Goal: Information Seeking & Learning: Learn about a topic

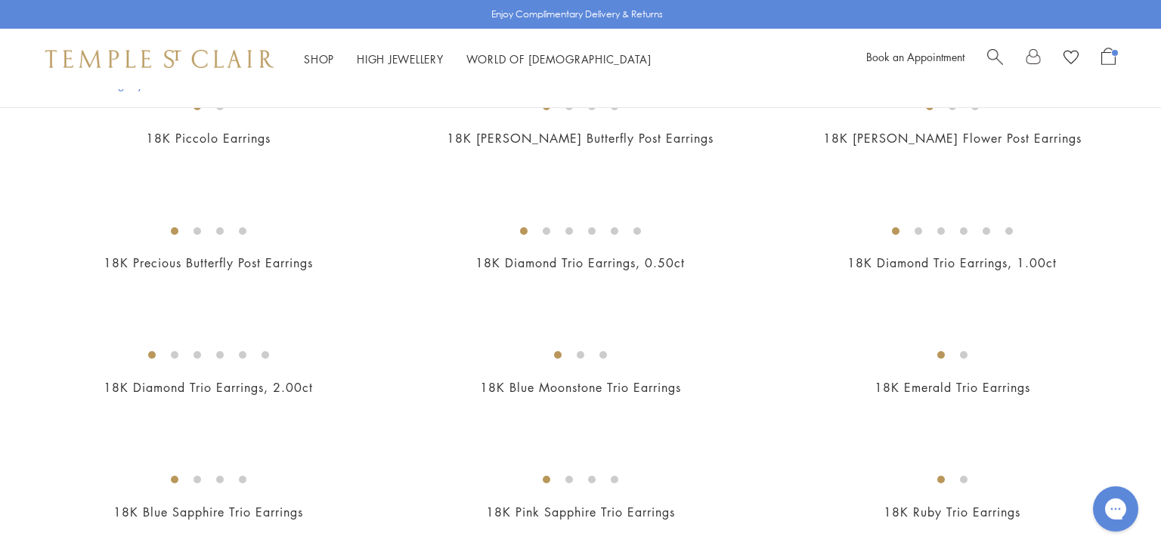
scroll to position [642, 0]
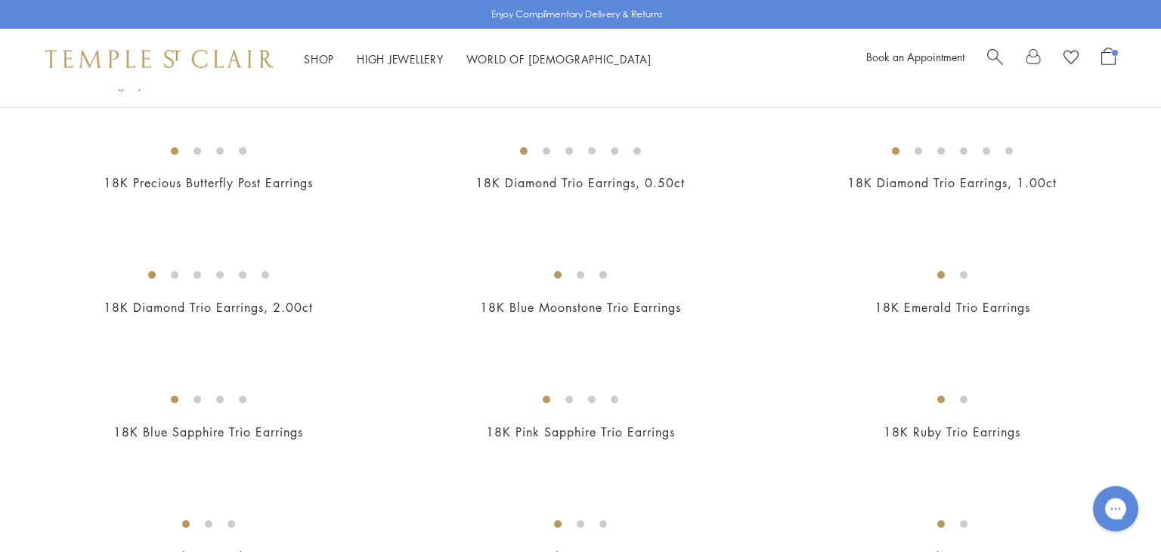
click at [0, 0] on img at bounding box center [0, 0] width 0 height 0
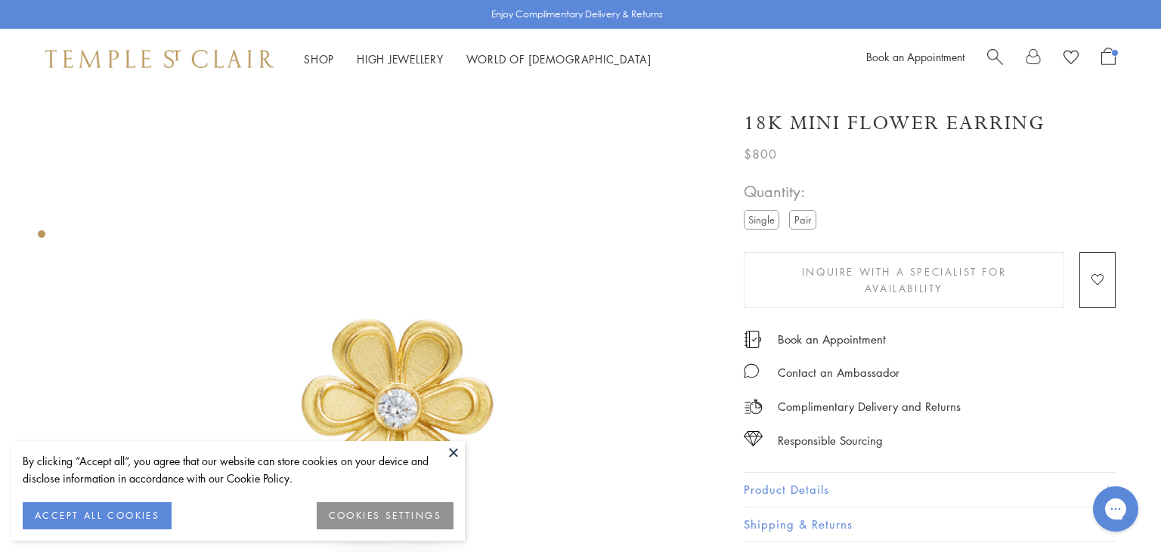
click at [453, 454] on button at bounding box center [453, 452] width 23 height 23
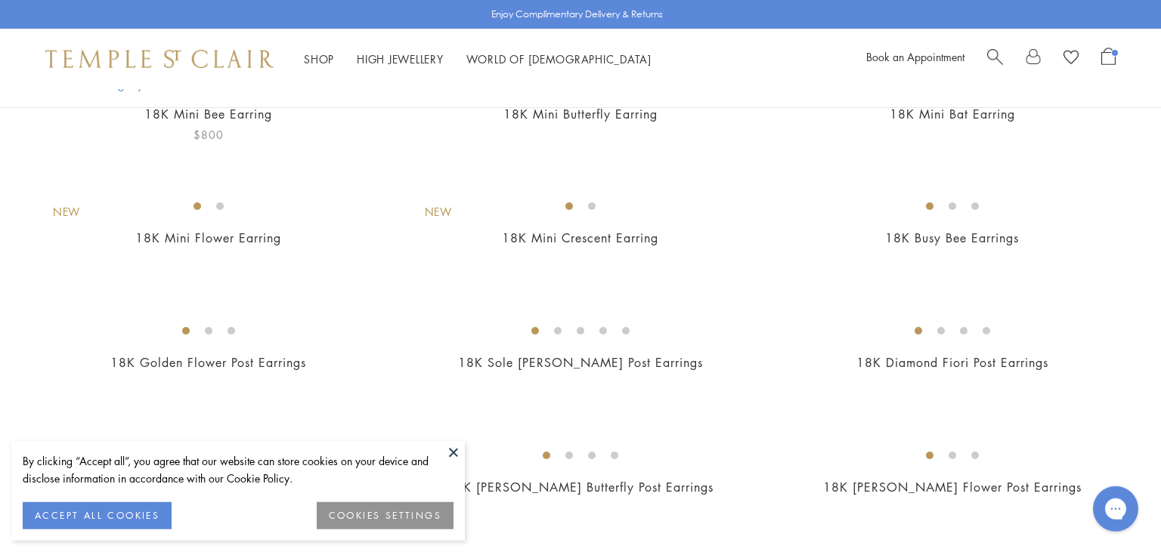
scroll to position [186, 0]
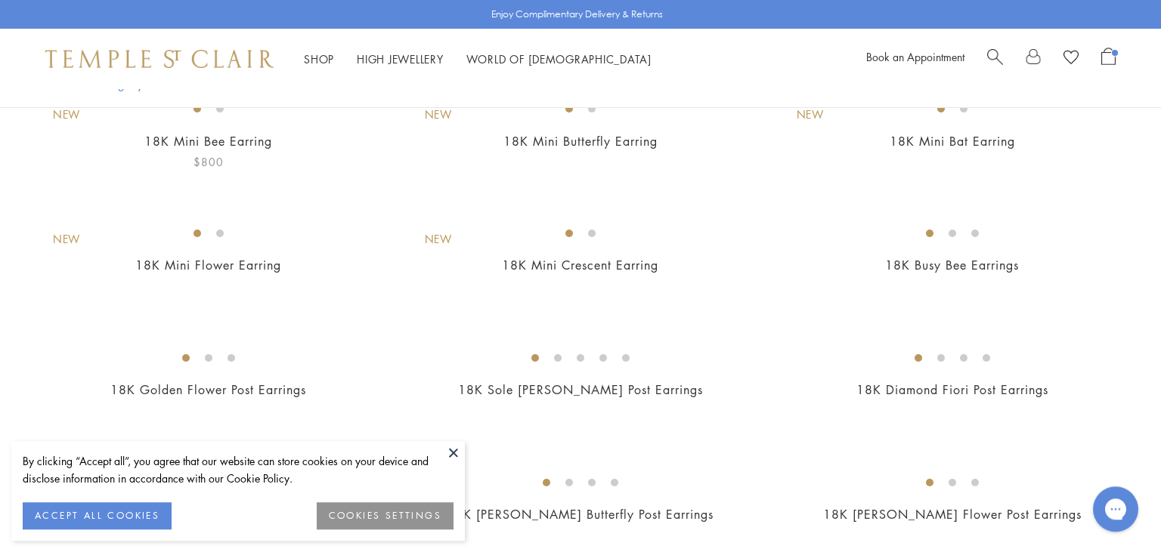
click at [0, 0] on img at bounding box center [0, 0] width 0 height 0
click at [452, 459] on button at bounding box center [453, 452] width 23 height 23
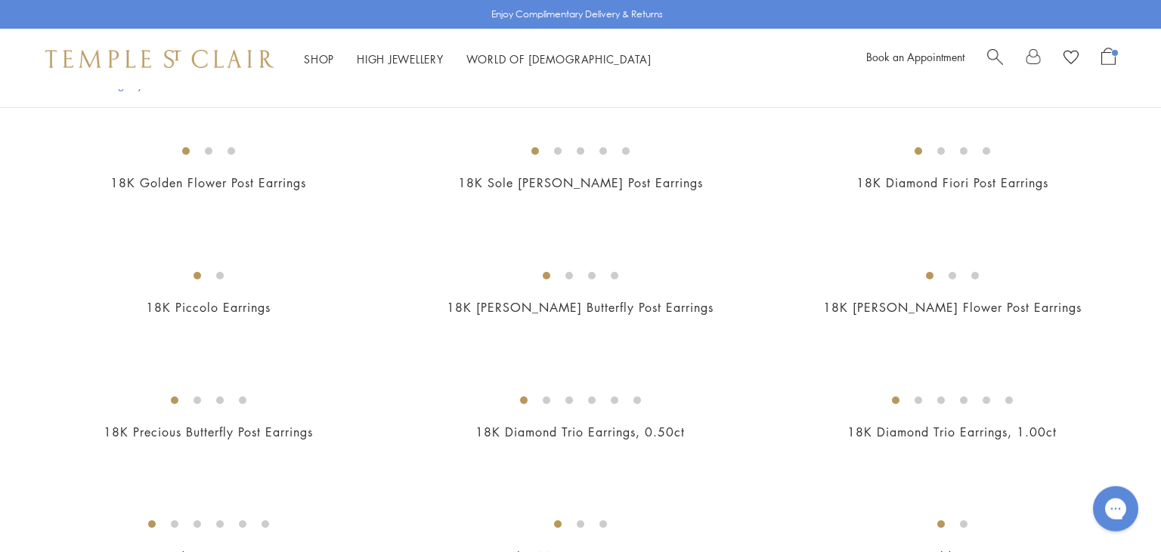
scroll to position [394, 0]
click at [0, 0] on img at bounding box center [0, 0] width 0 height 0
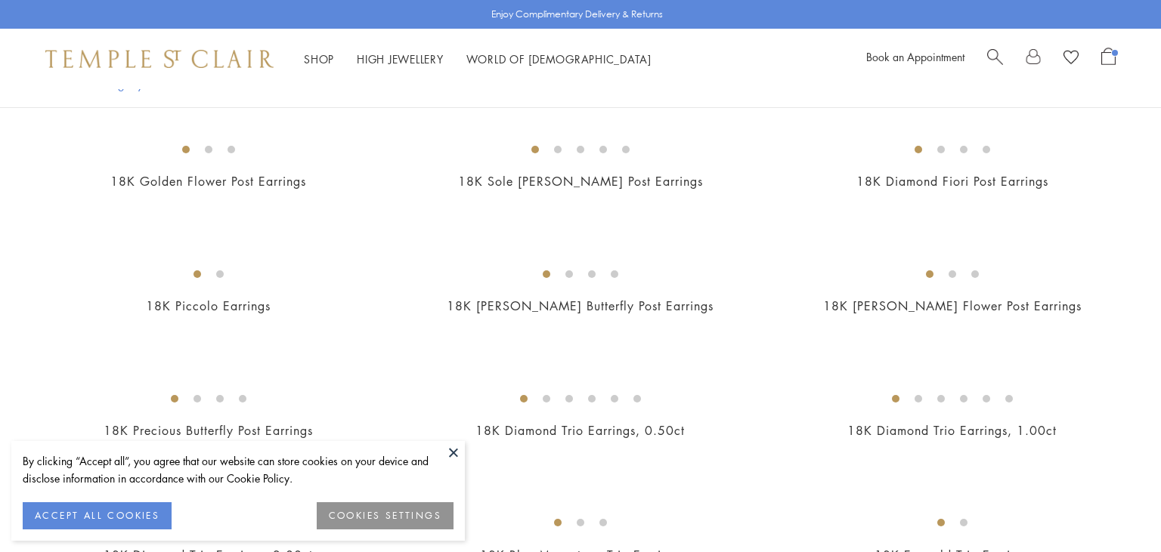
click at [0, 0] on img at bounding box center [0, 0] width 0 height 0
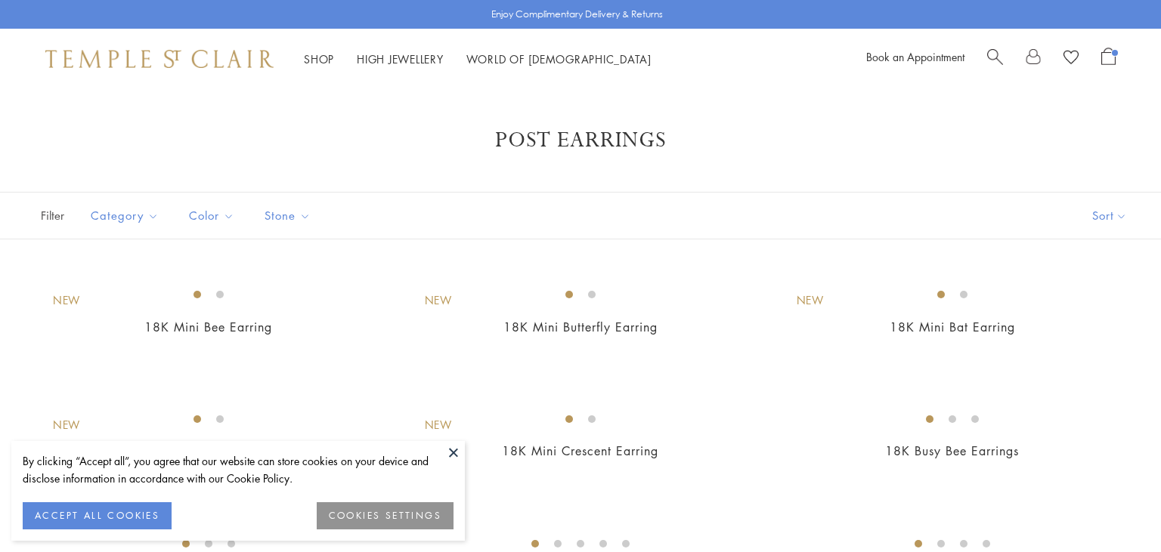
scroll to position [394, 0]
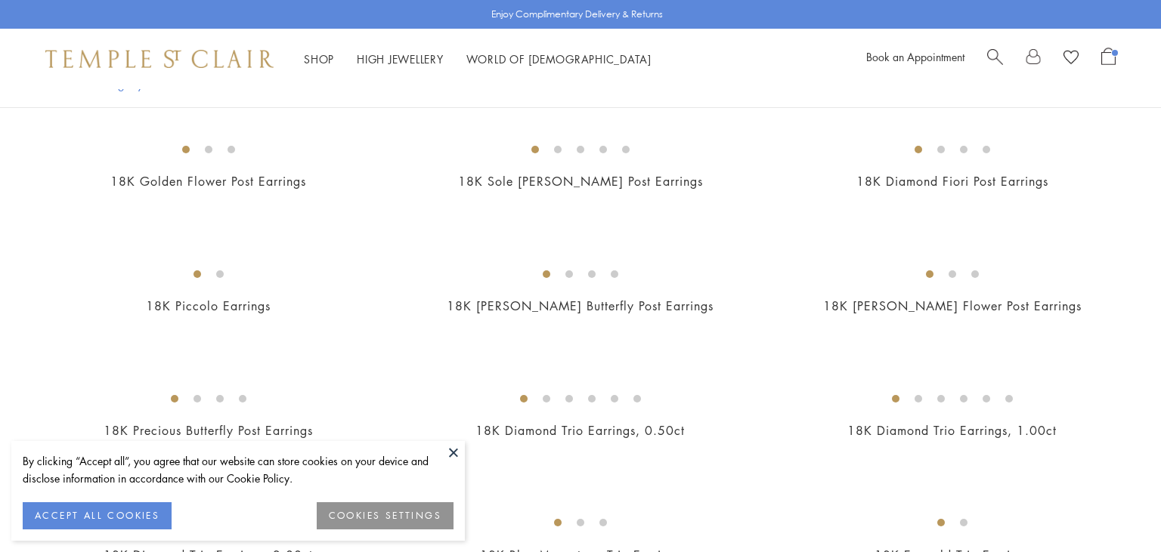
click at [455, 456] on button at bounding box center [453, 452] width 23 height 23
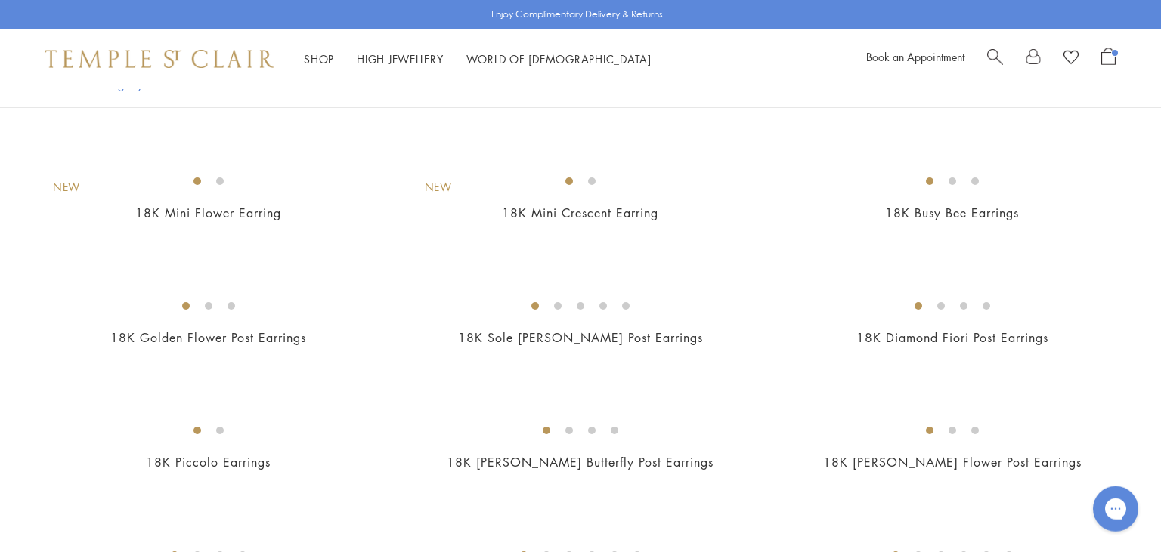
scroll to position [246, 0]
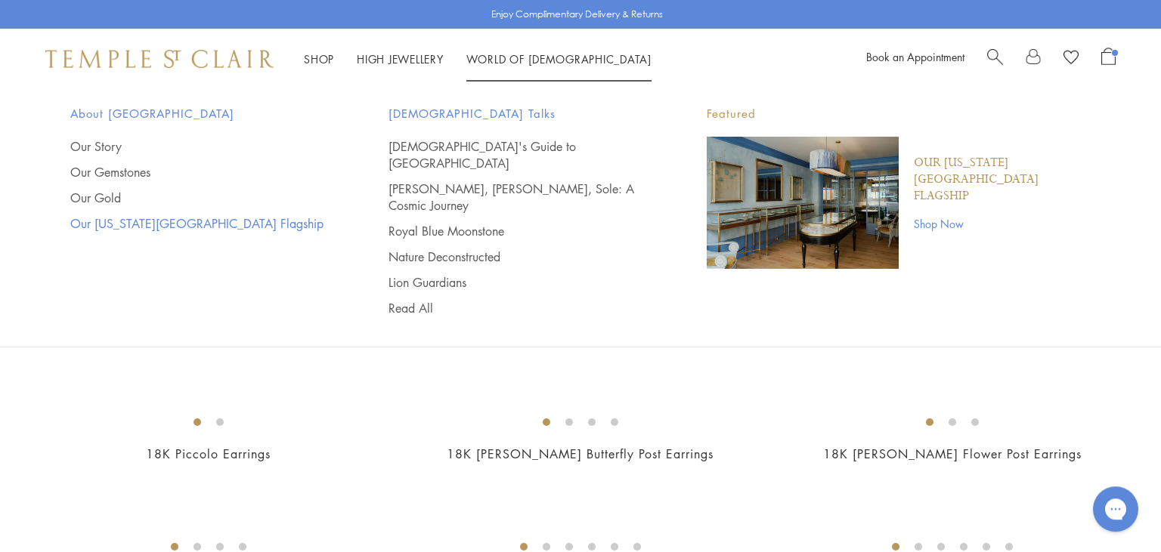
click at [107, 223] on link "Our [US_STATE][GEOGRAPHIC_DATA] Flagship" at bounding box center [199, 223] width 258 height 17
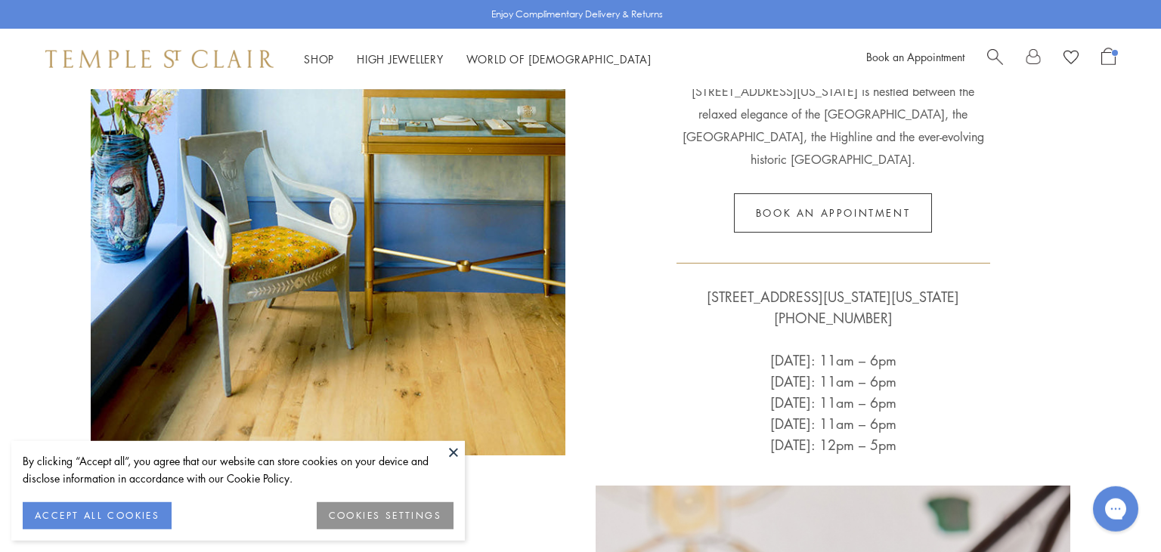
scroll to position [498, 0]
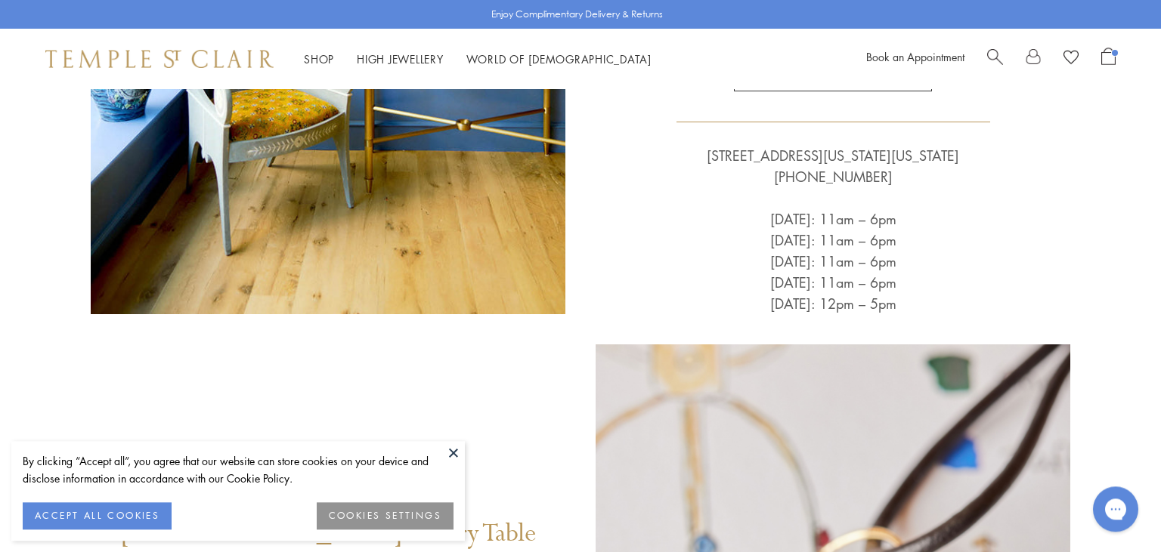
click at [457, 455] on button at bounding box center [453, 452] width 23 height 23
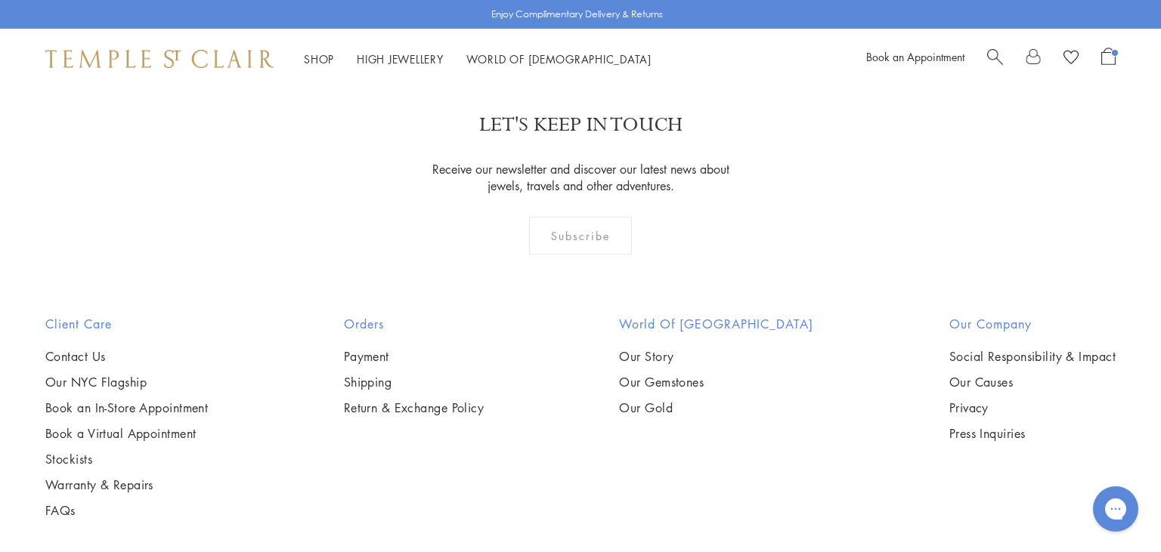
scroll to position [1406, 0]
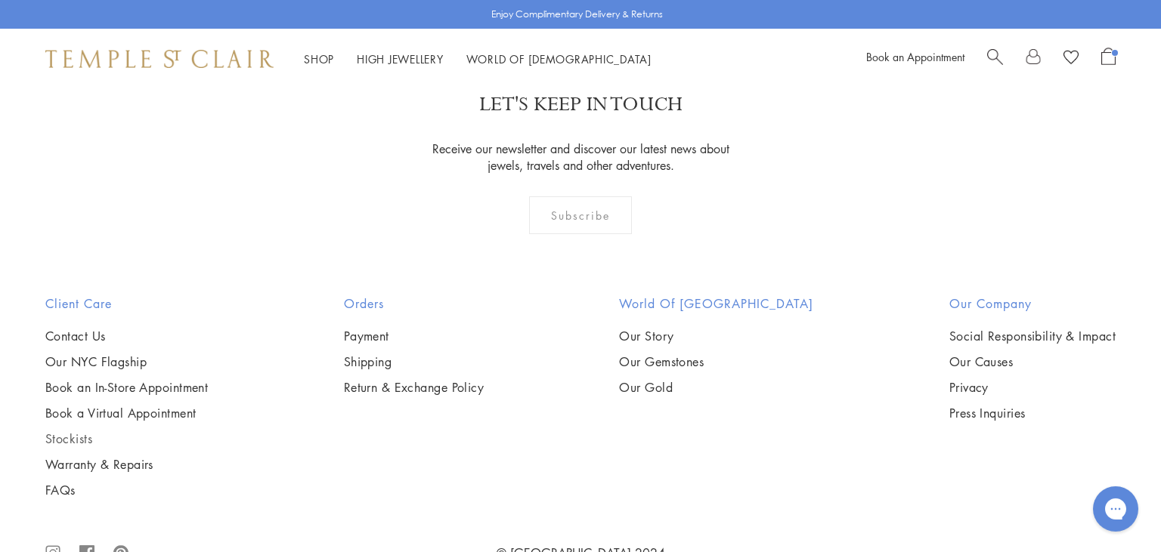
click at [65, 431] on link "Stockists" at bounding box center [126, 439] width 162 height 17
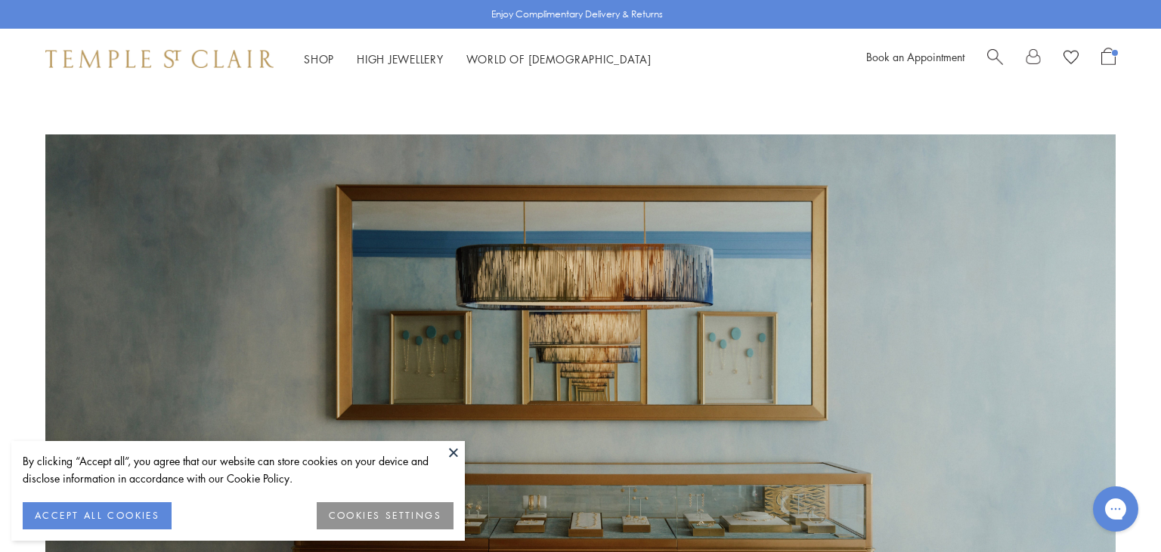
click at [440, 450] on div "By clicking “Accept all”, you agree that our website can store cookies on your …" at bounding box center [237, 491] width 453 height 100
click at [452, 455] on button at bounding box center [453, 452] width 23 height 23
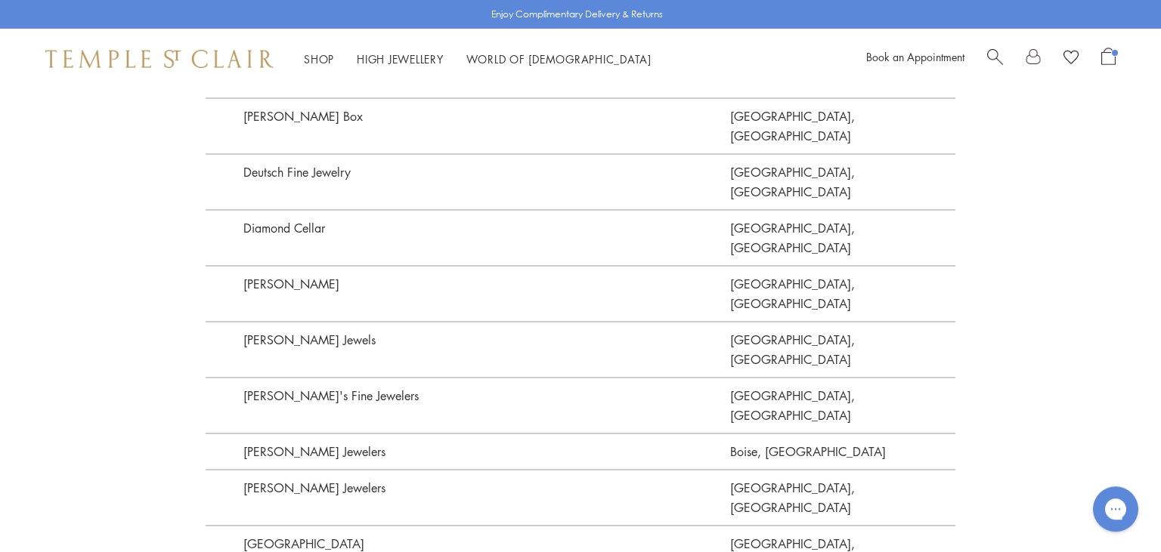
scroll to position [2180, 0]
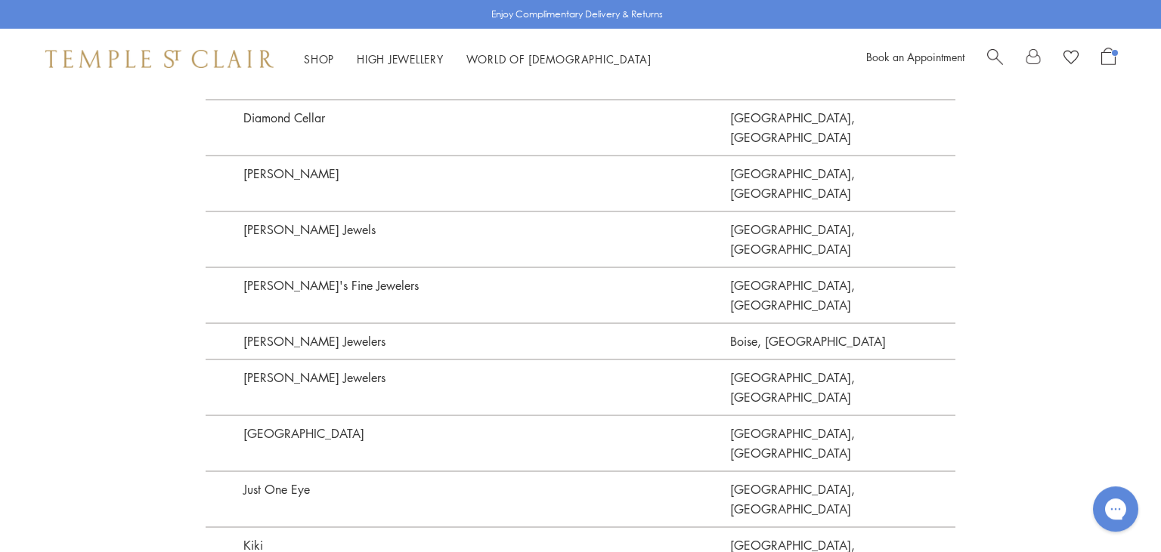
scroll to position [2331, 0]
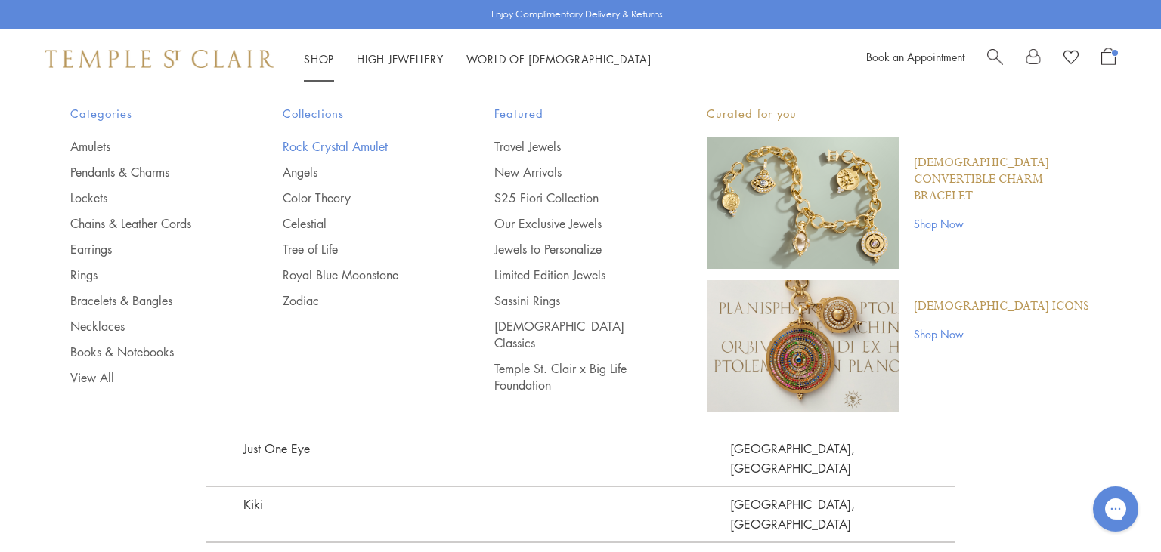
click at [320, 149] on link "Rock Crystal Amulet" at bounding box center [359, 146] width 152 height 17
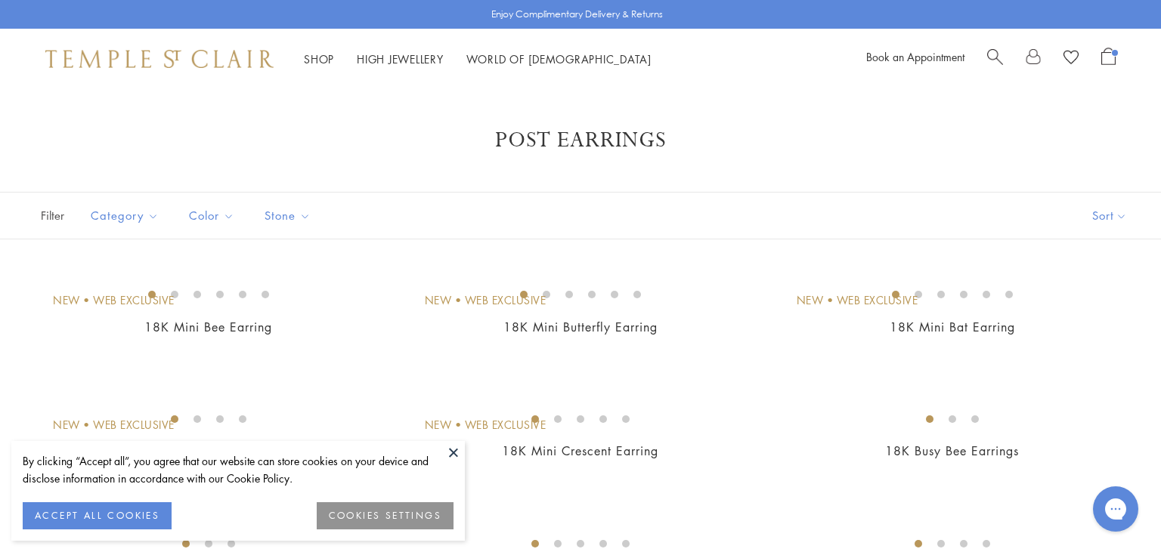
click at [447, 453] on button at bounding box center [453, 452] width 23 height 23
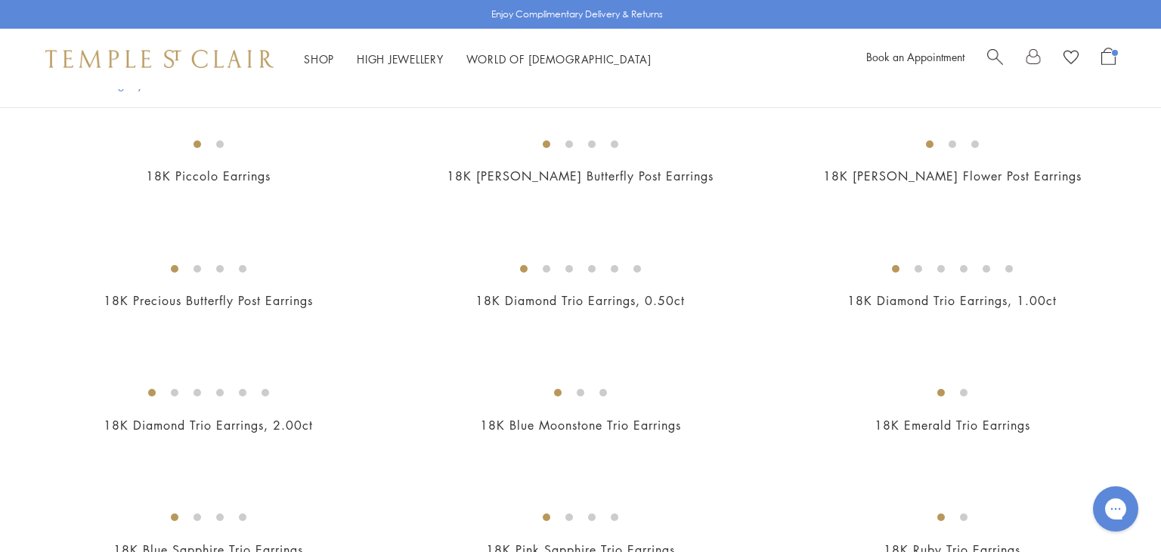
scroll to position [384, 0]
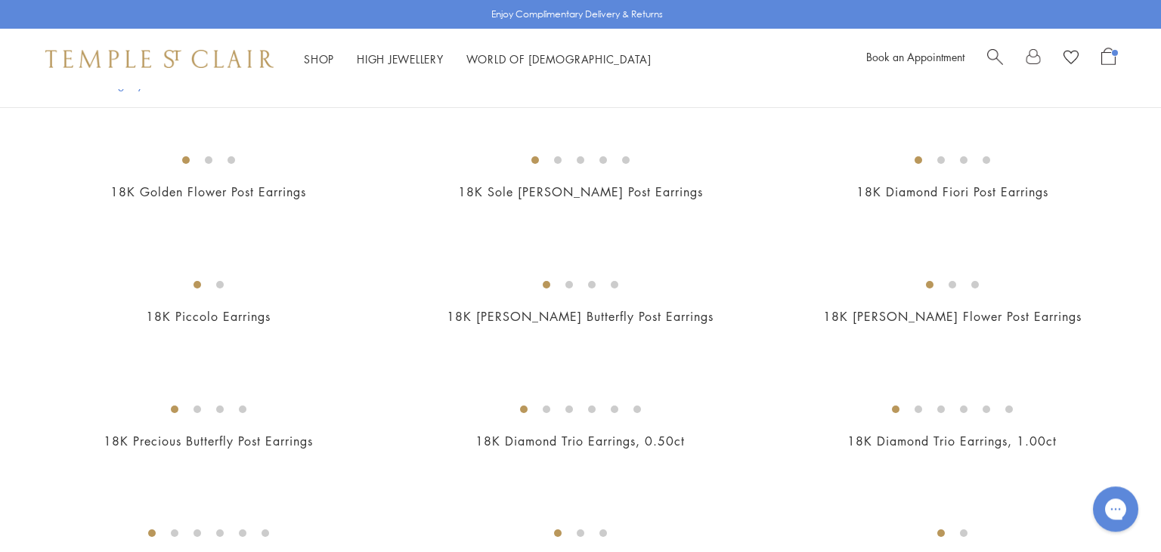
click at [0, 0] on img at bounding box center [0, 0] width 0 height 0
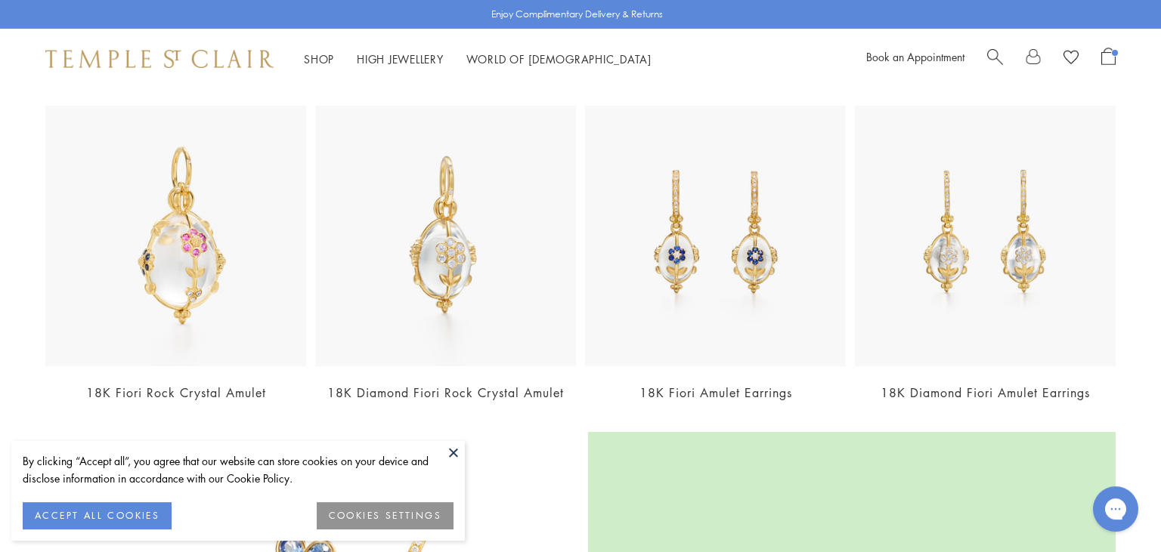
scroll to position [1089, 0]
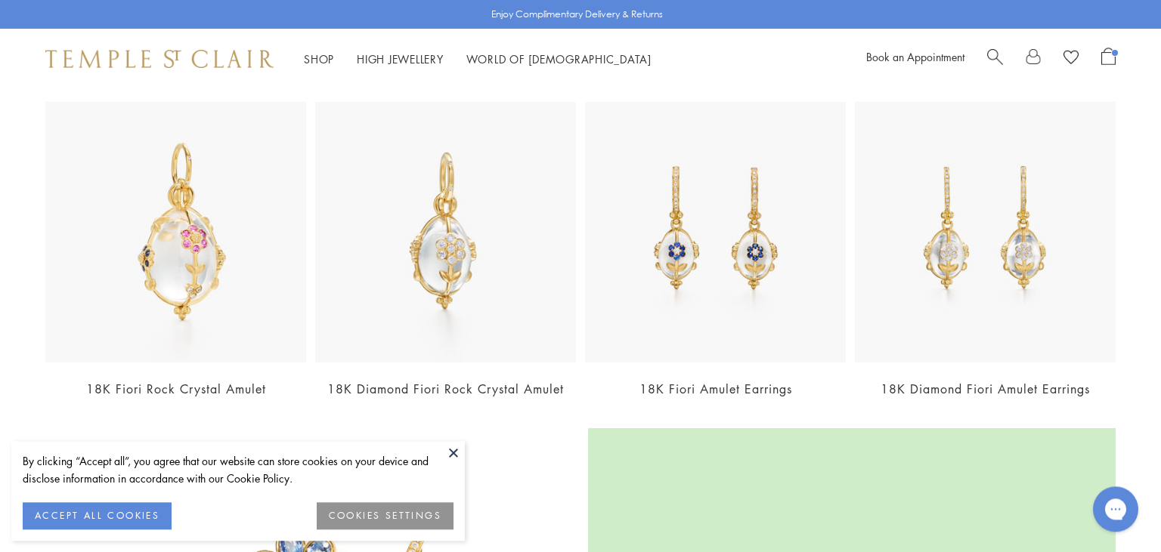
click at [512, 272] on img at bounding box center [445, 232] width 261 height 261
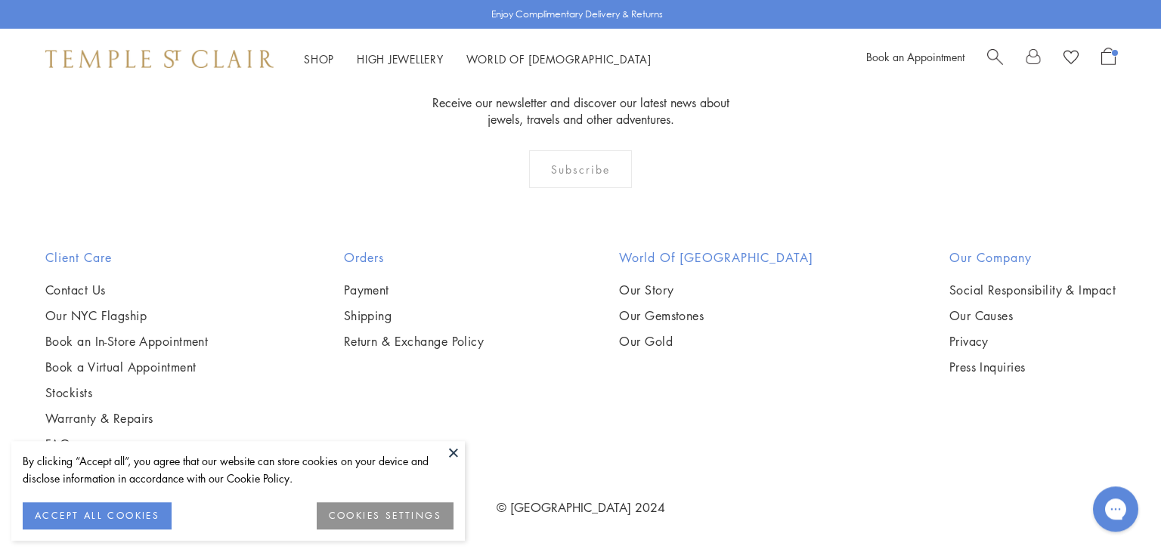
scroll to position [3533, 0]
click at [453, 459] on button at bounding box center [453, 452] width 23 height 23
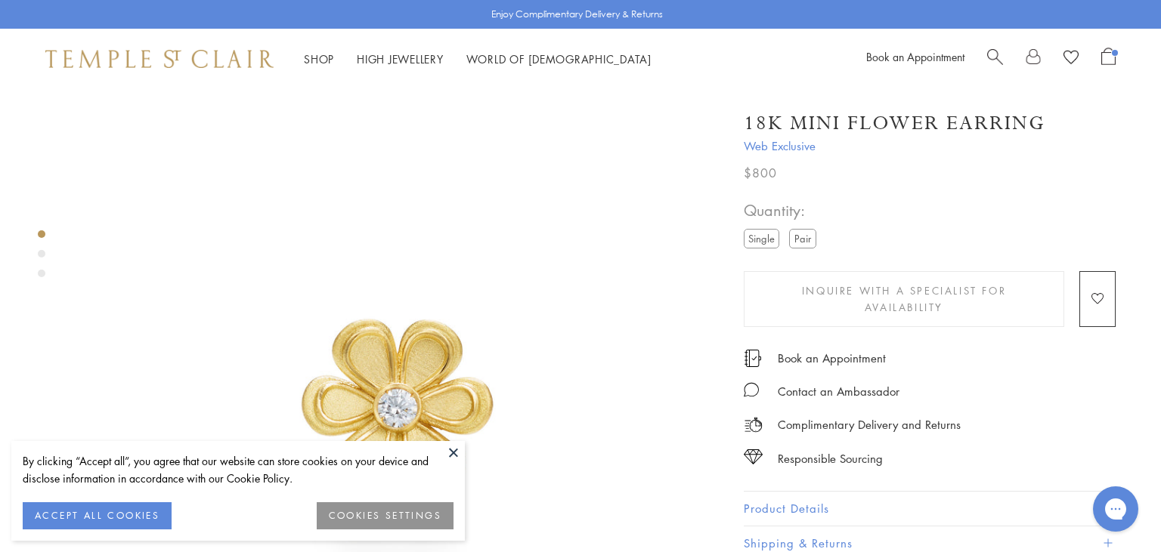
click at [456, 453] on button at bounding box center [453, 452] width 23 height 23
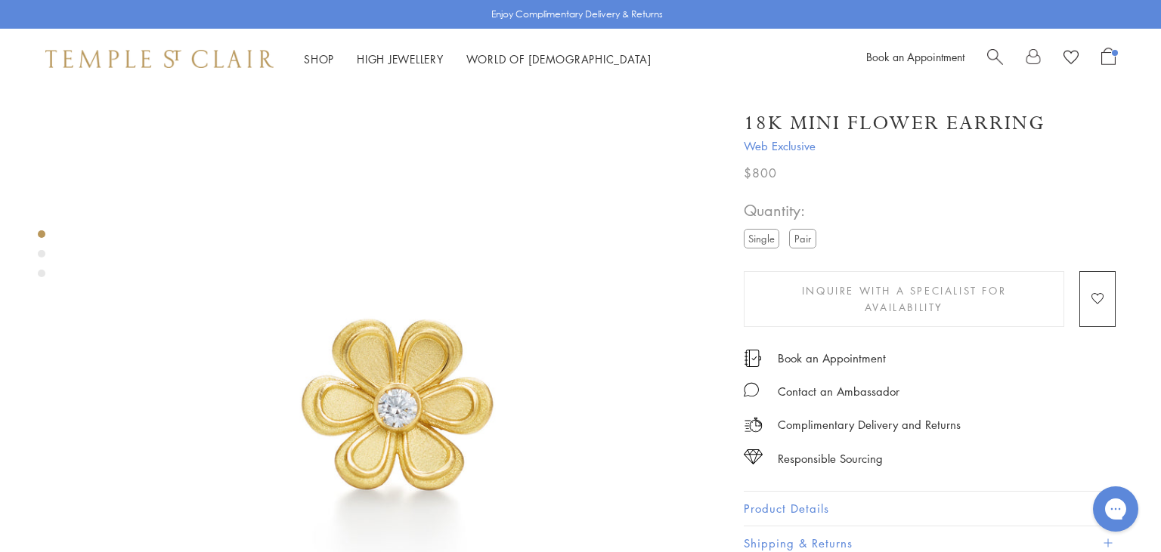
click at [800, 240] on label "Pair" at bounding box center [802, 238] width 27 height 19
click at [763, 238] on label "Single" at bounding box center [762, 238] width 36 height 19
click at [802, 240] on label "Pair" at bounding box center [802, 238] width 27 height 19
click at [751, 236] on label "Single" at bounding box center [762, 238] width 36 height 19
click at [800, 233] on label "Pair" at bounding box center [802, 238] width 27 height 19
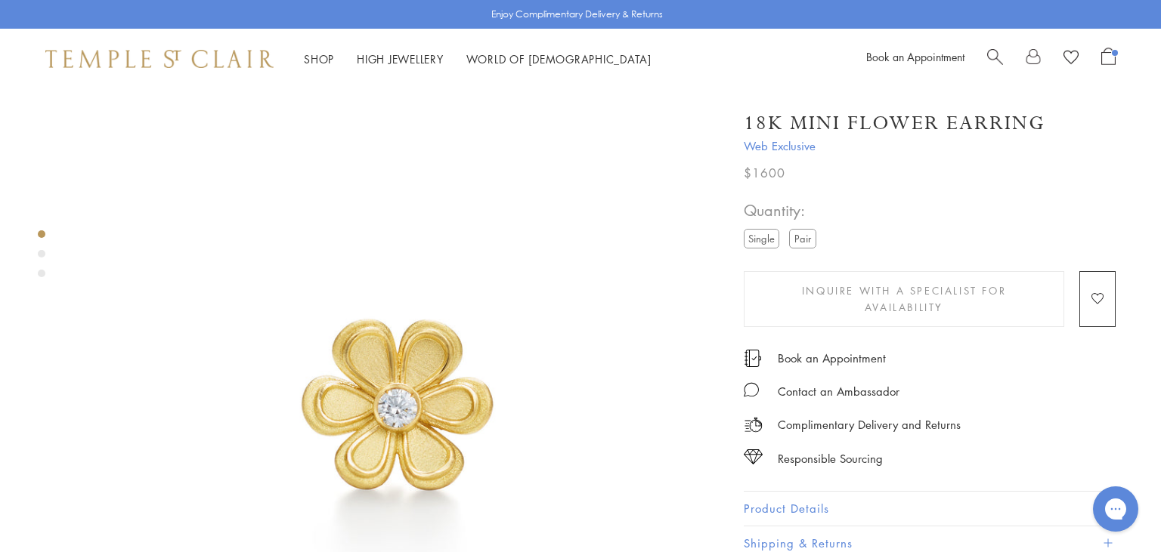
click at [760, 237] on label "Single" at bounding box center [762, 238] width 36 height 19
click at [806, 237] on label "Pair" at bounding box center [802, 238] width 27 height 19
click at [844, 286] on span "Inquire With A Specialist for Availability" at bounding box center [904, 299] width 277 height 33
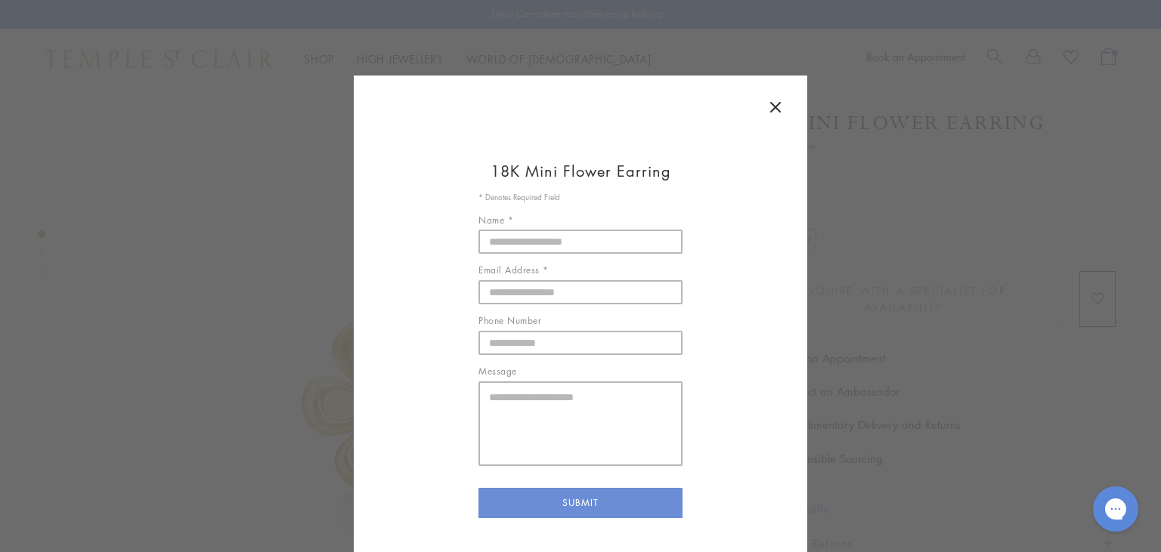
click at [777, 103] on icon at bounding box center [775, 107] width 18 height 18
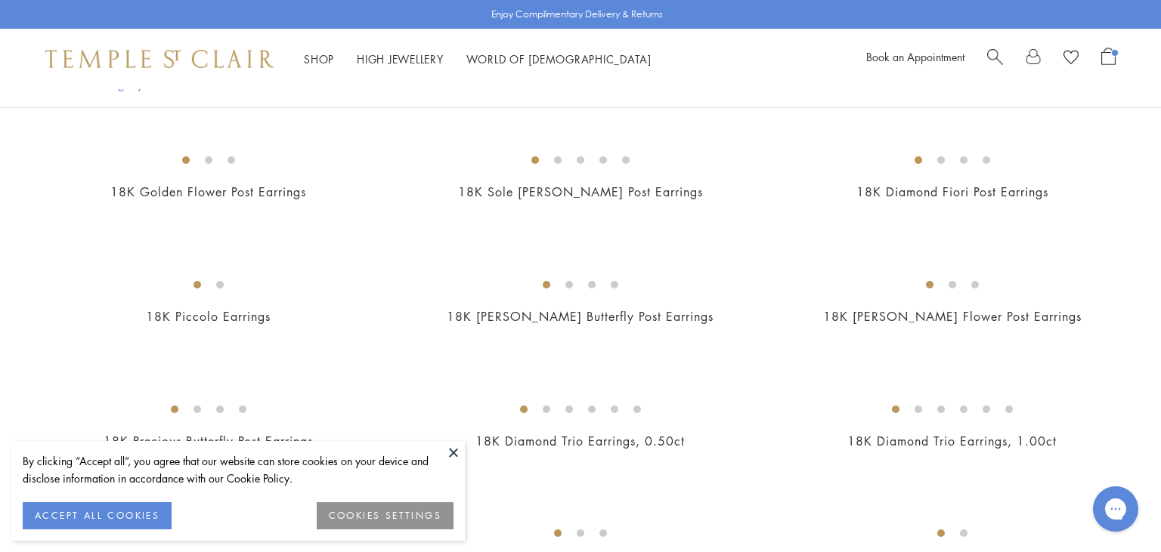
click at [454, 455] on button at bounding box center [453, 452] width 23 height 23
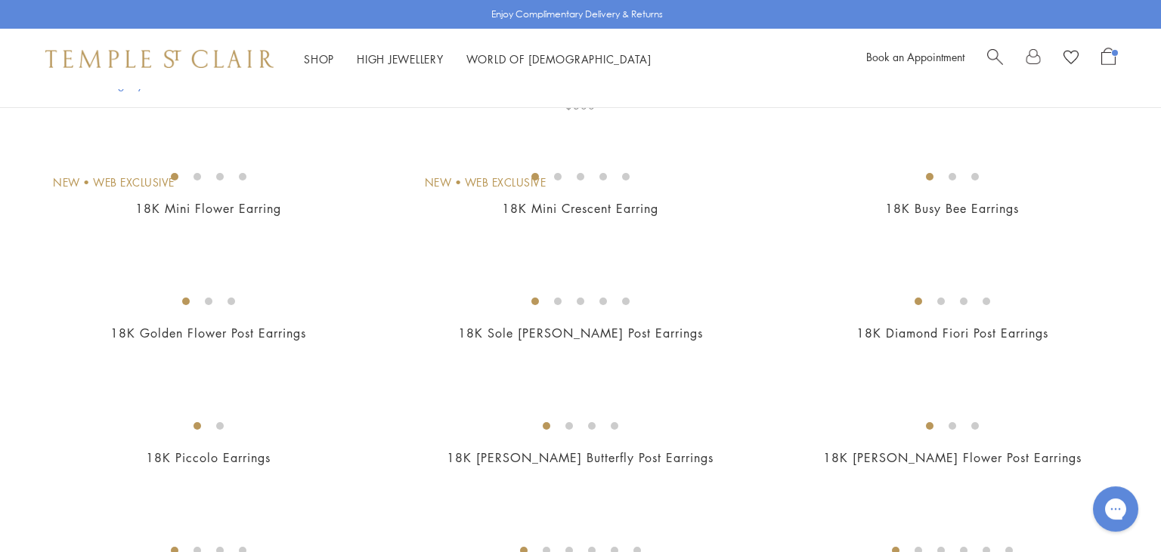
scroll to position [244, 0]
click at [0, 0] on img at bounding box center [0, 0] width 0 height 0
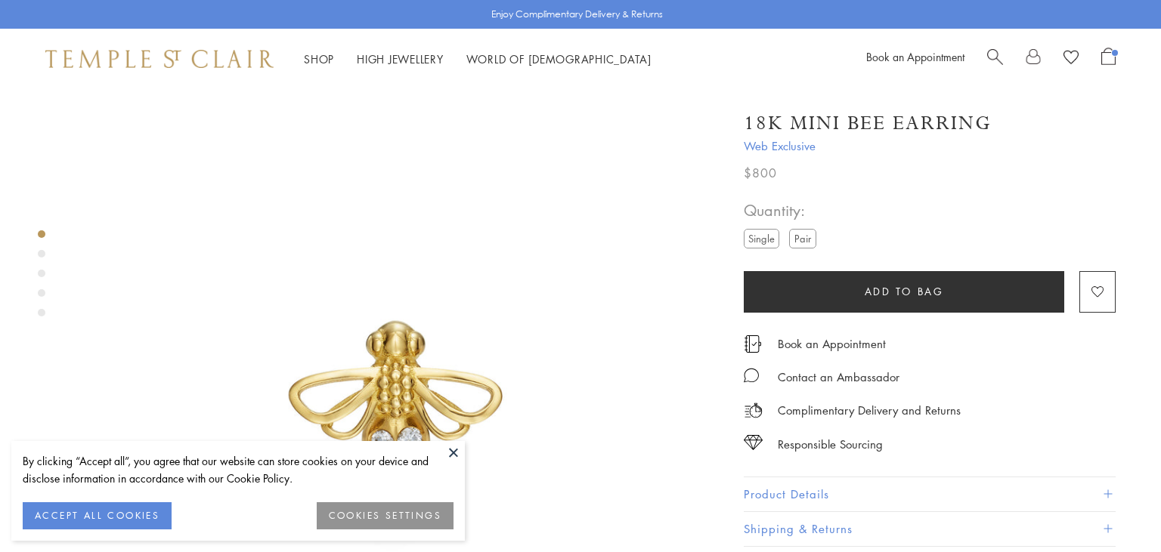
click at [367, 307] on img at bounding box center [399, 412] width 647 height 647
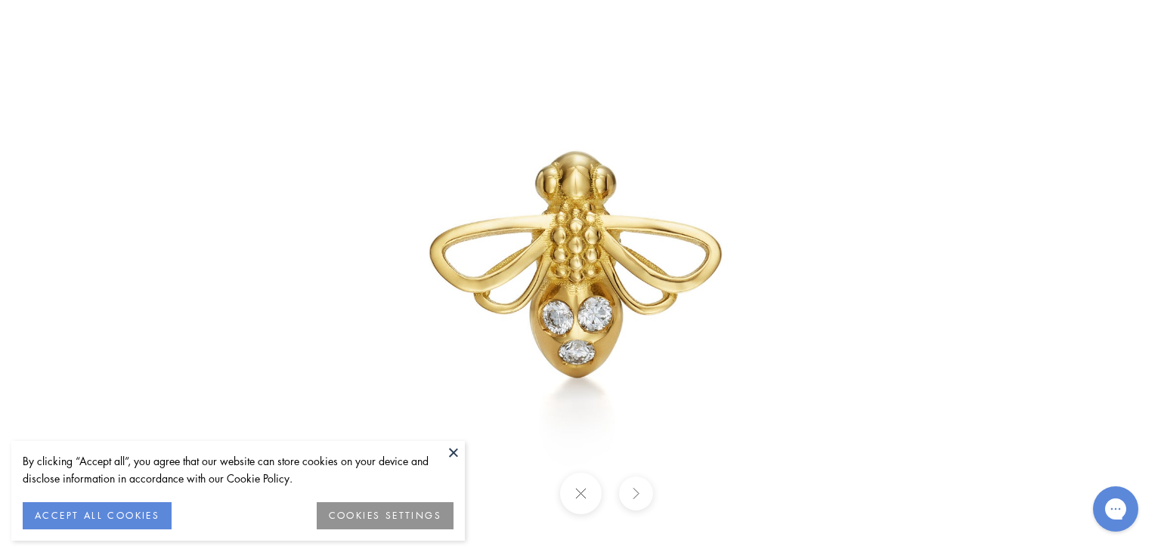
click at [452, 455] on button at bounding box center [453, 452] width 23 height 23
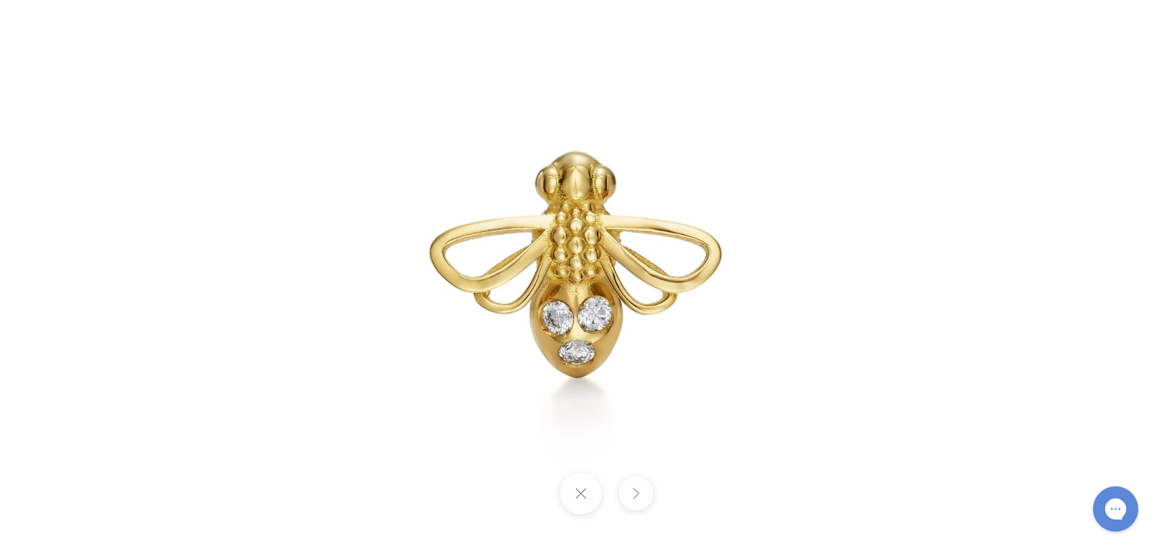
click at [637, 498] on button at bounding box center [635, 494] width 34 height 34
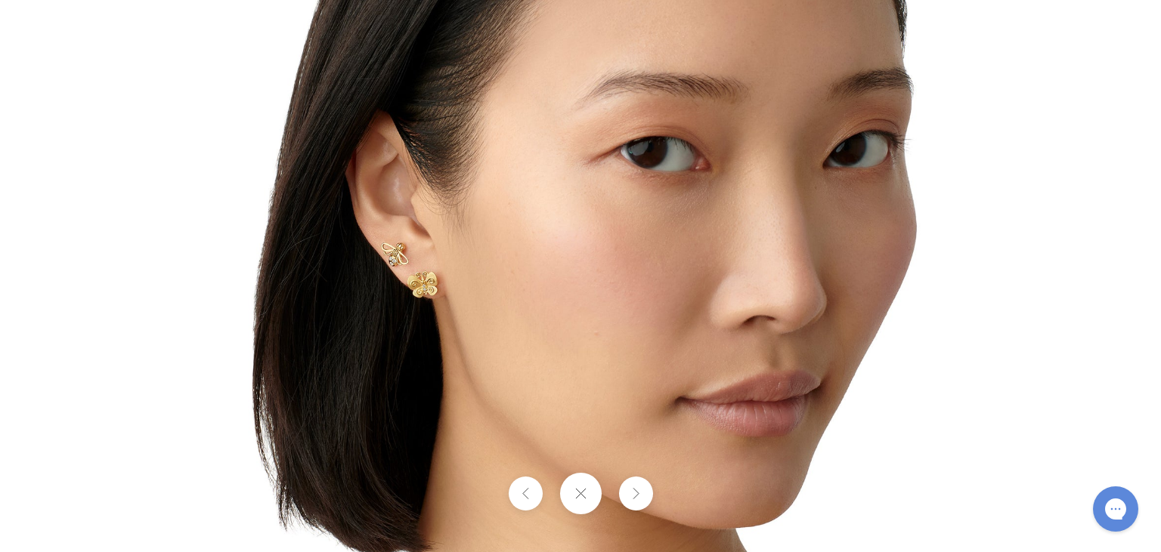
click at [637, 498] on button at bounding box center [635, 494] width 34 height 34
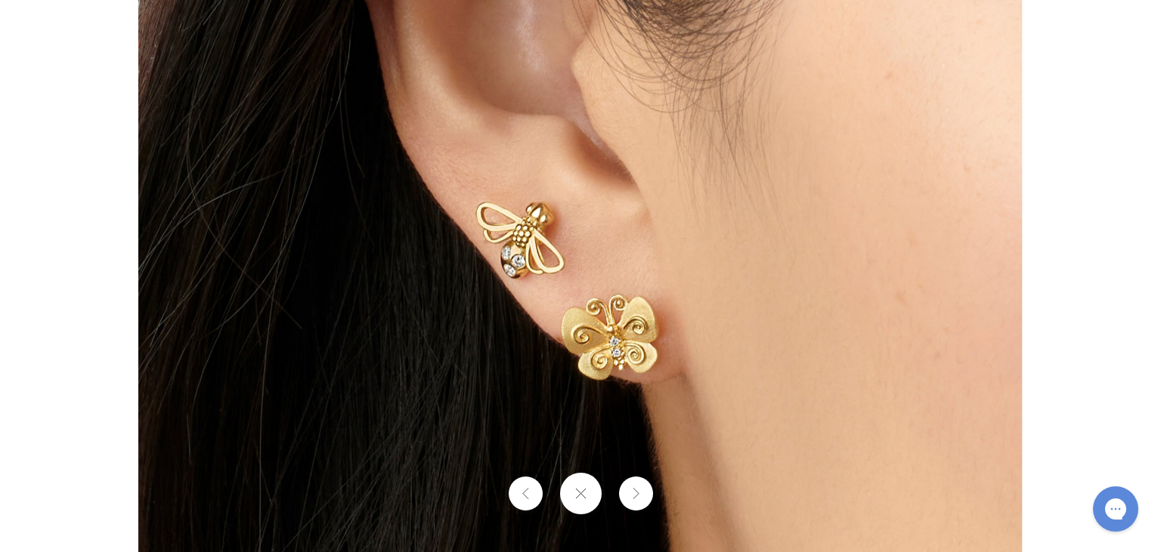
click at [637, 498] on button at bounding box center [635, 494] width 34 height 34
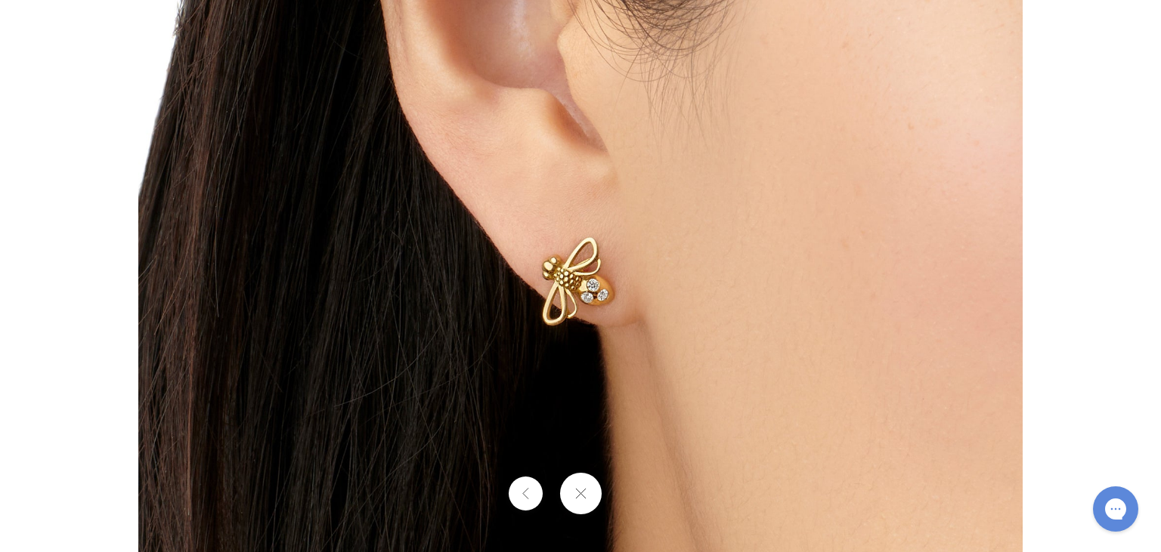
click at [584, 494] on button at bounding box center [580, 494] width 42 height 42
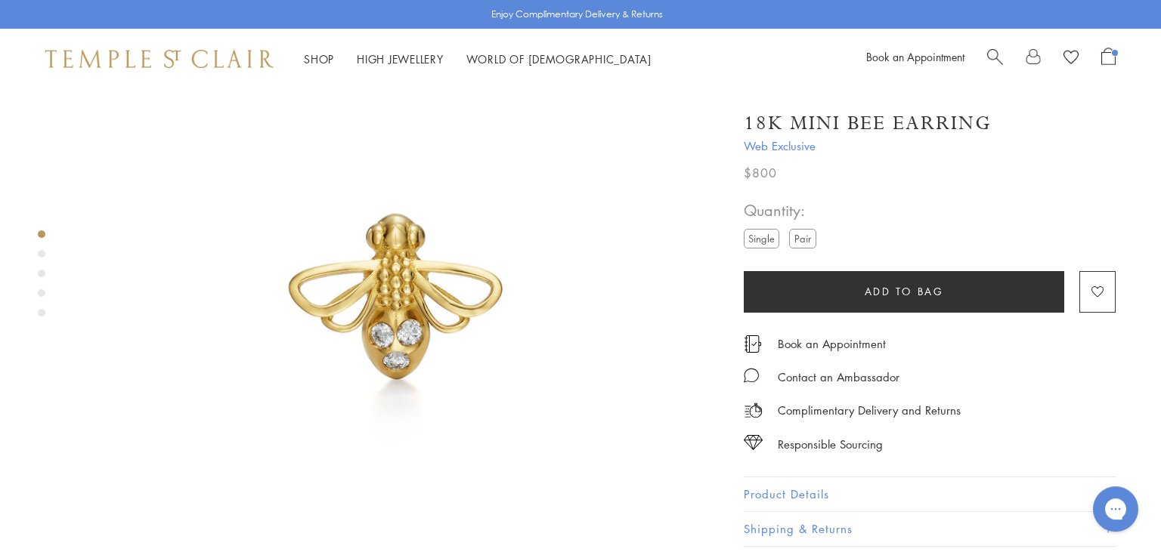
scroll to position [136, 0]
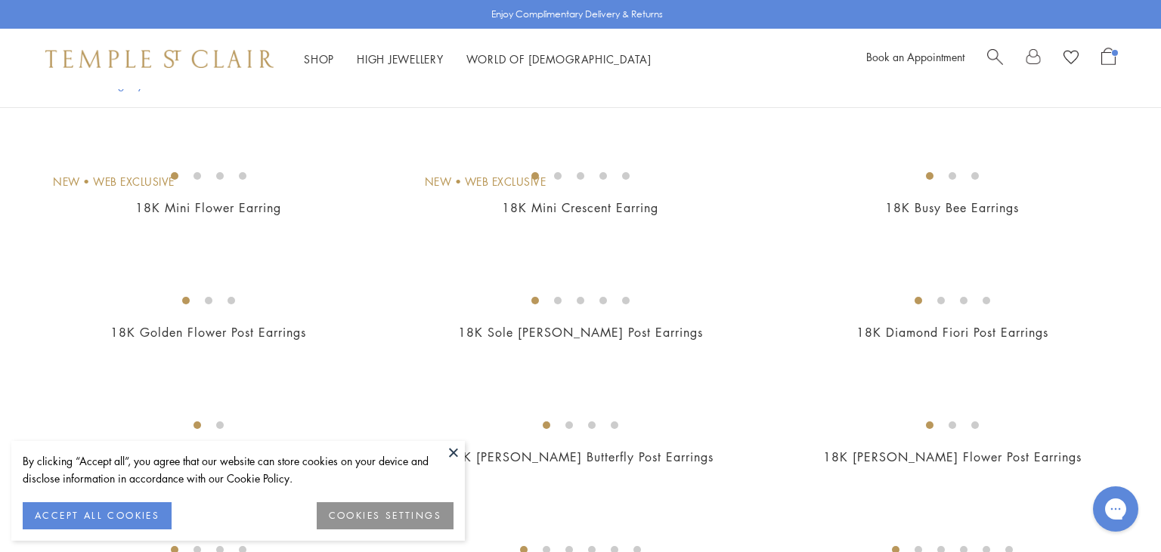
click at [0, 0] on img at bounding box center [0, 0] width 0 height 0
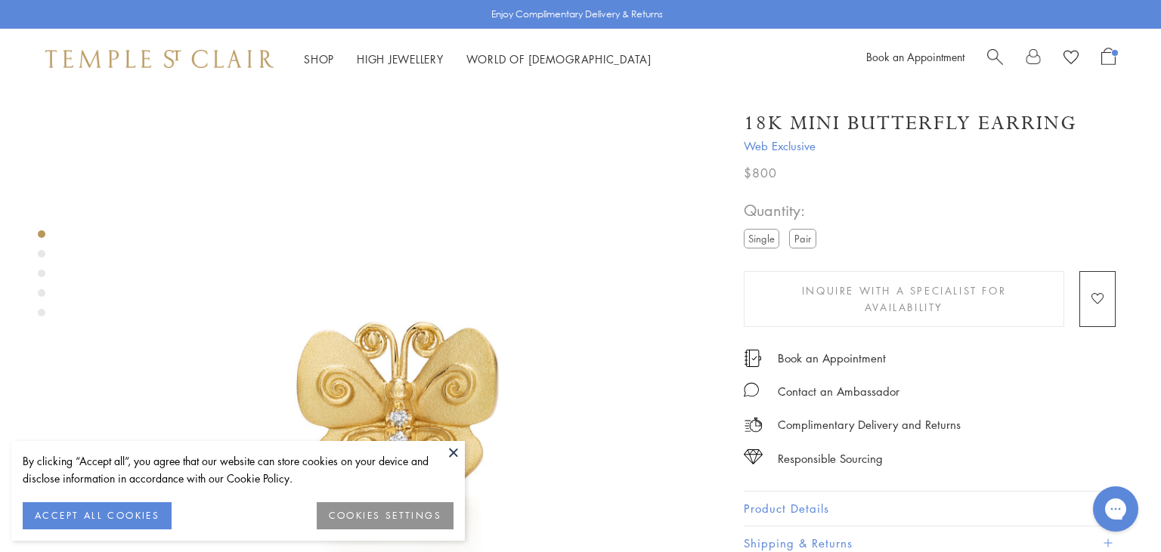
click at [455, 449] on button at bounding box center [453, 452] width 23 height 23
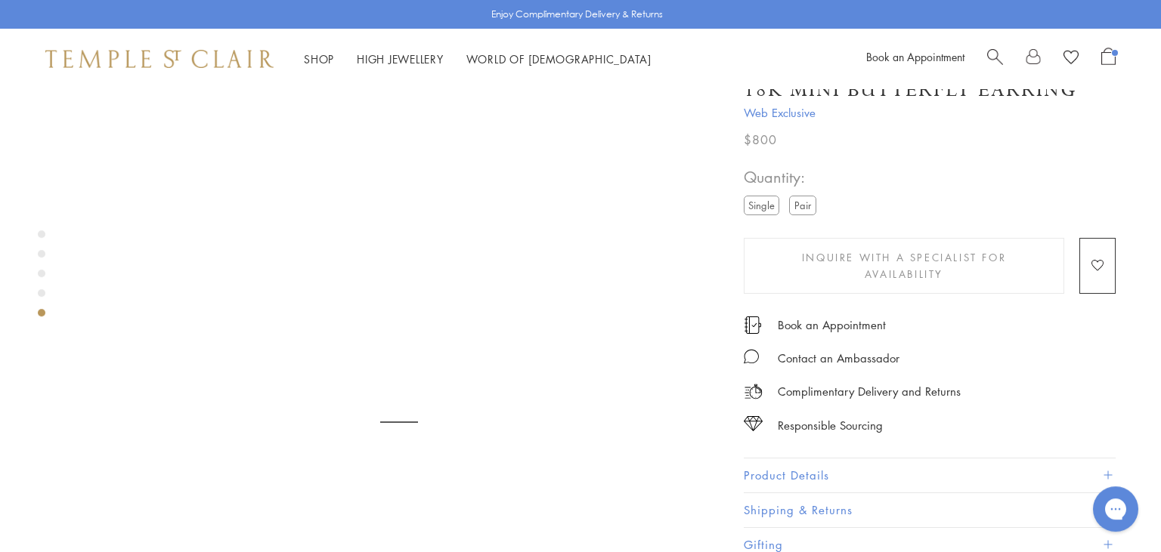
scroll to position [2805, 0]
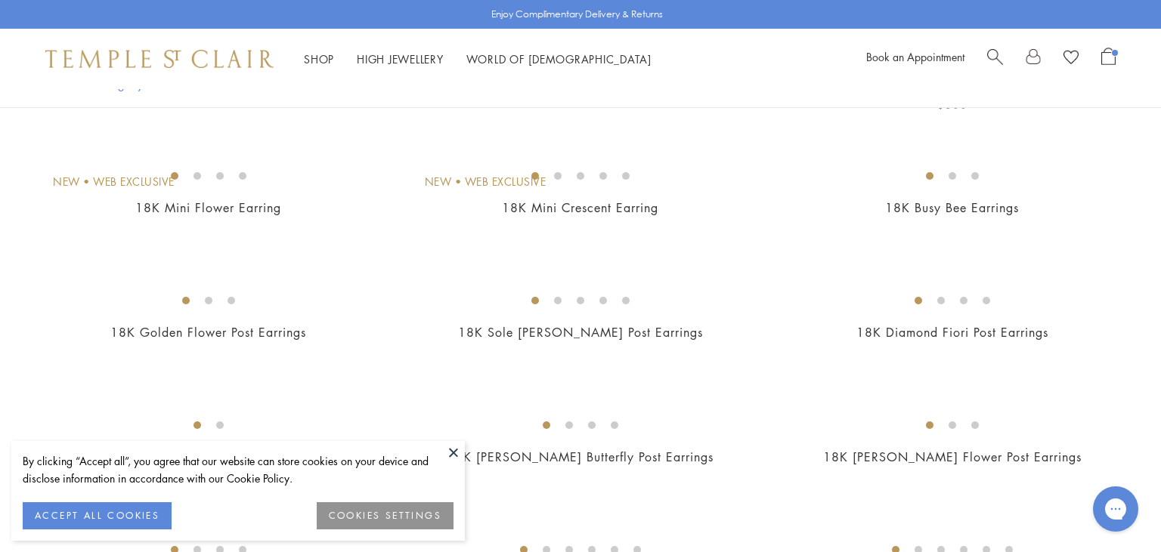
click at [0, 0] on img at bounding box center [0, 0] width 0 height 0
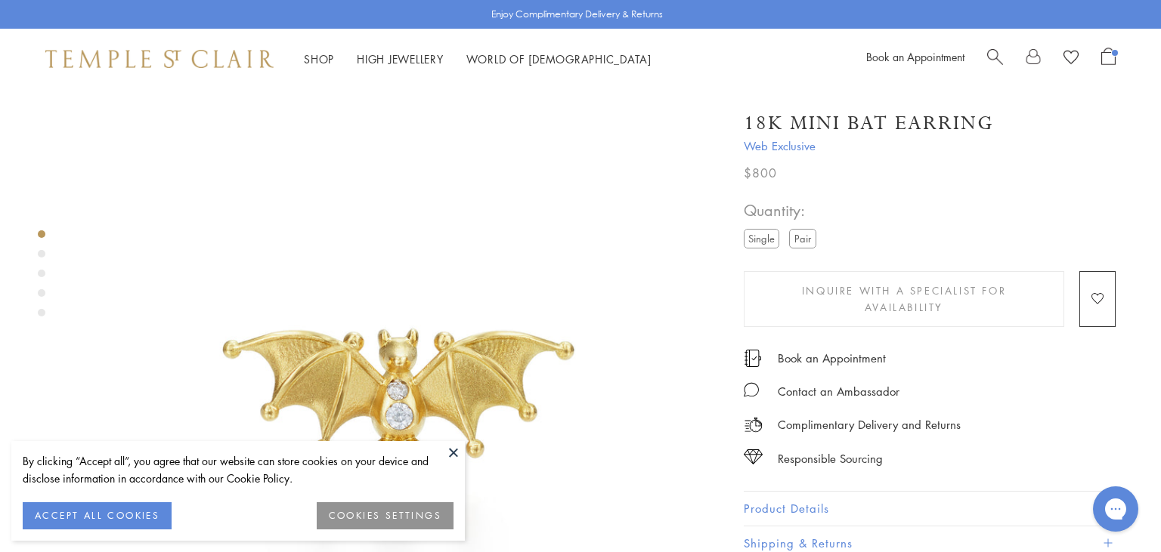
click at [451, 453] on button at bounding box center [453, 452] width 23 height 23
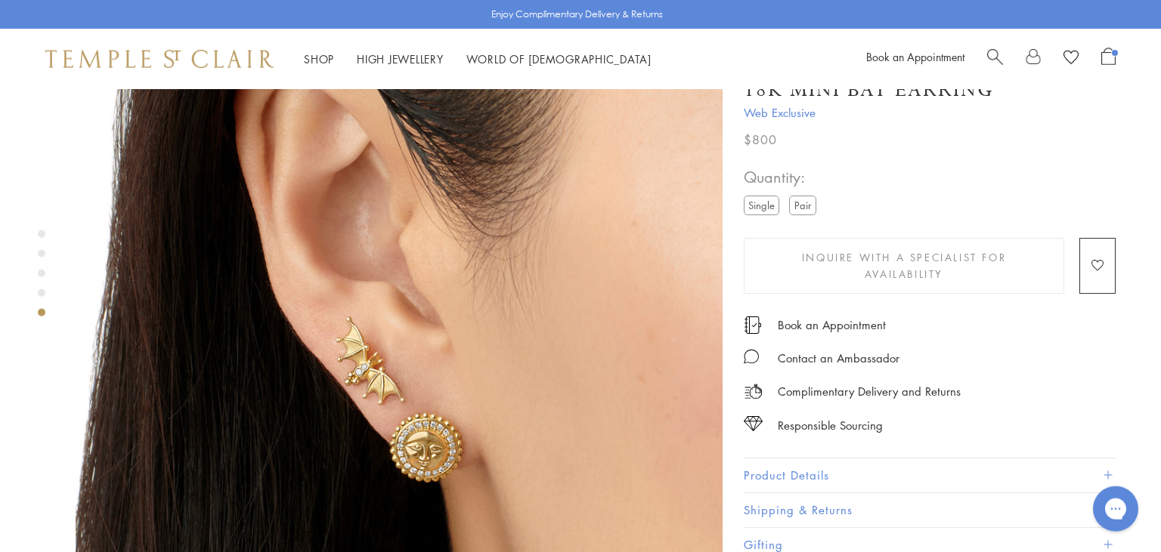
scroll to position [2714, 0]
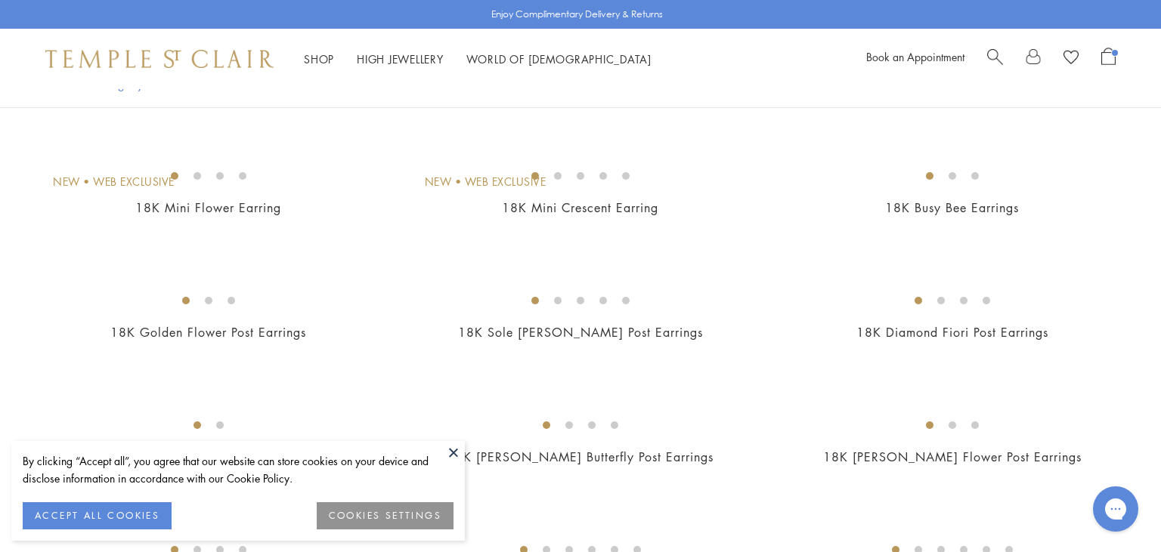
click at [454, 450] on button at bounding box center [453, 452] width 23 height 23
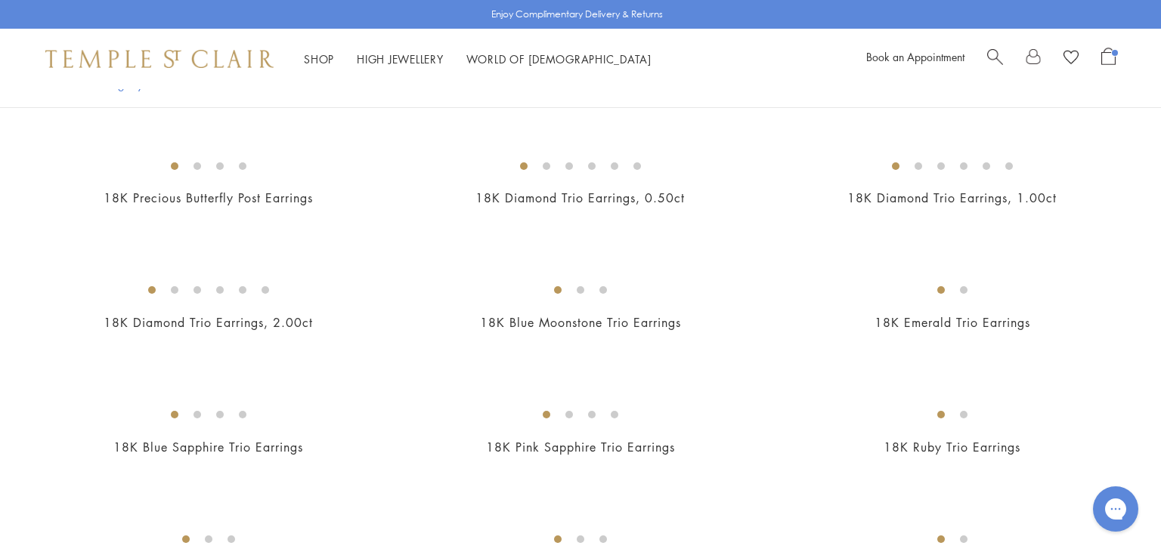
scroll to position [634, 0]
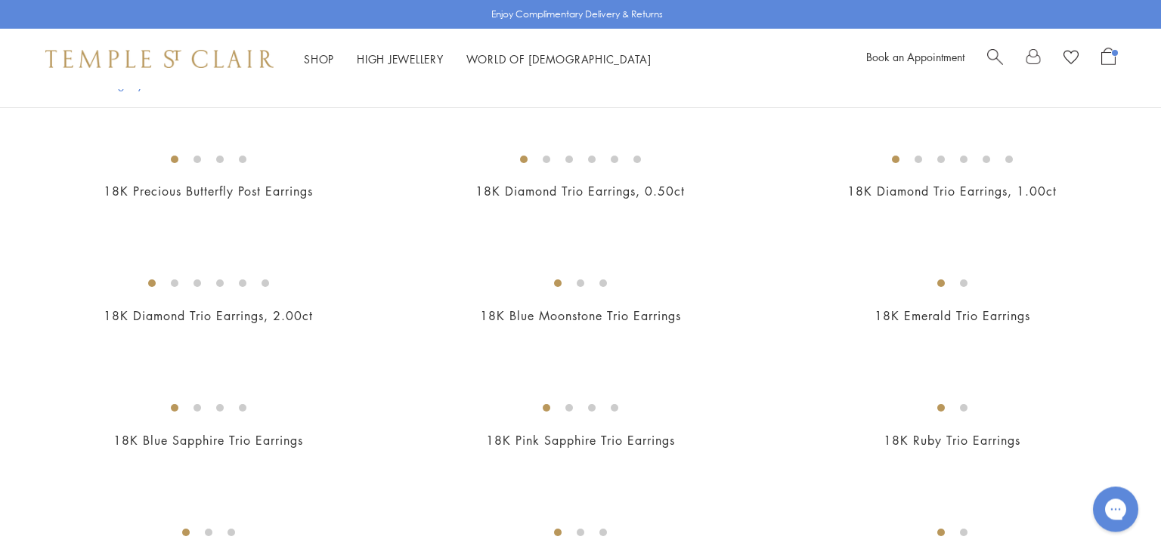
click at [0, 0] on img at bounding box center [0, 0] width 0 height 0
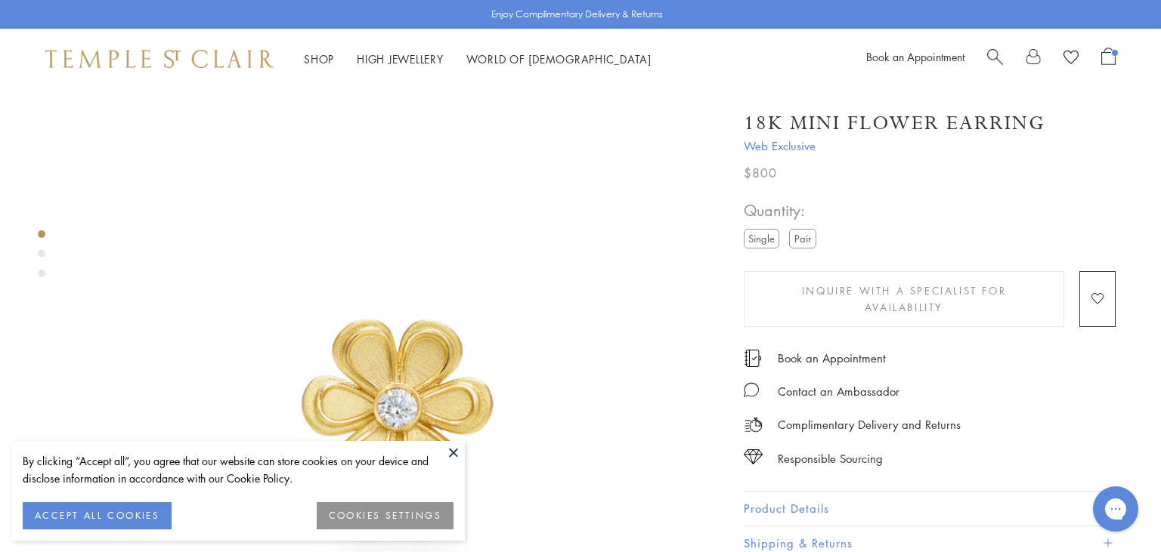
click at [452, 446] on button at bounding box center [453, 452] width 23 height 23
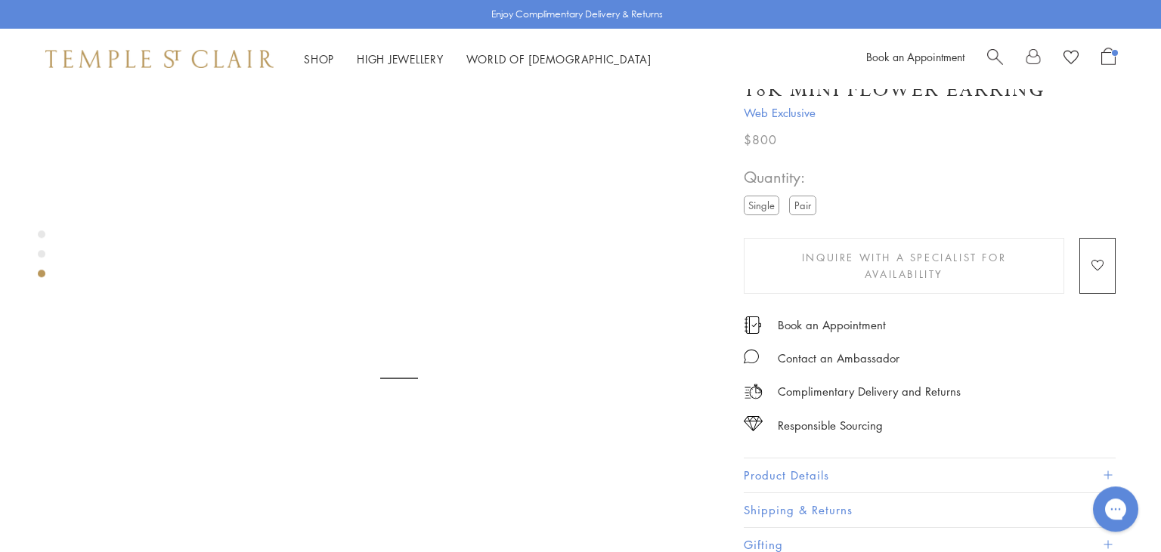
scroll to position [1381, 0]
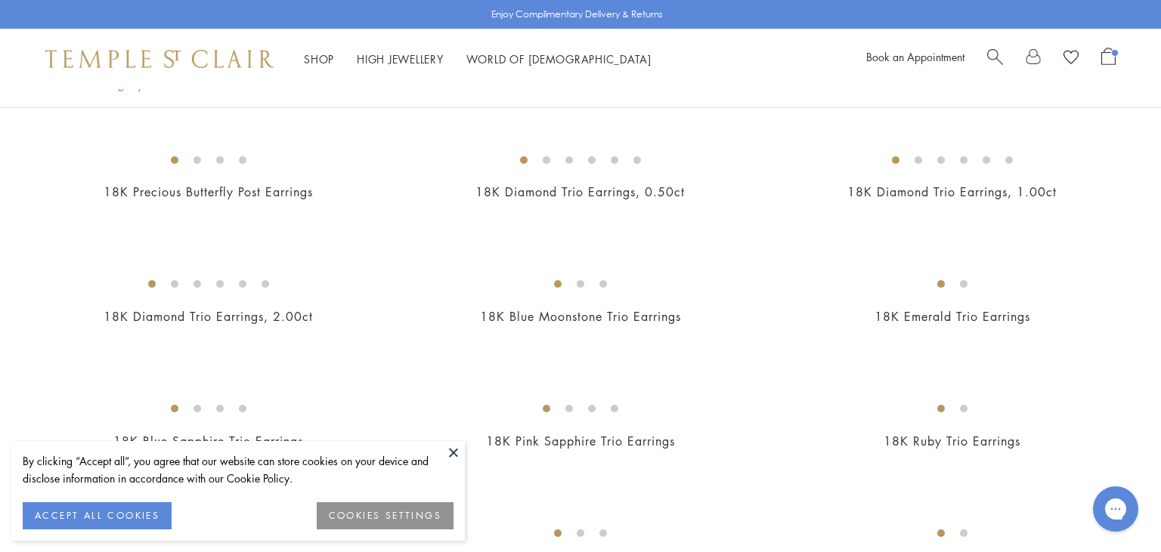
click at [0, 0] on img at bounding box center [0, 0] width 0 height 0
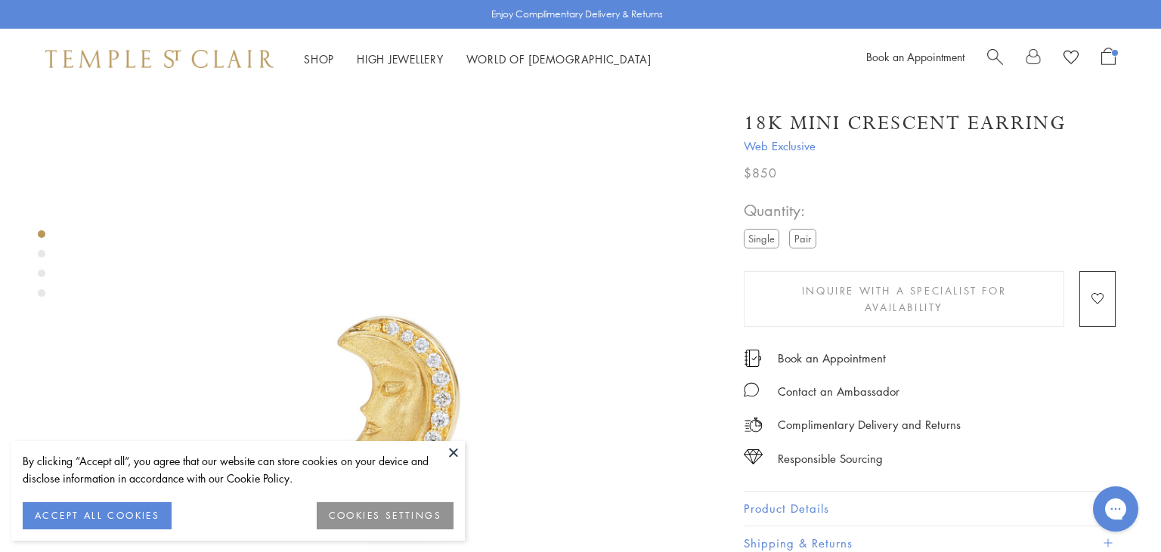
click at [456, 461] on button at bounding box center [453, 452] width 23 height 23
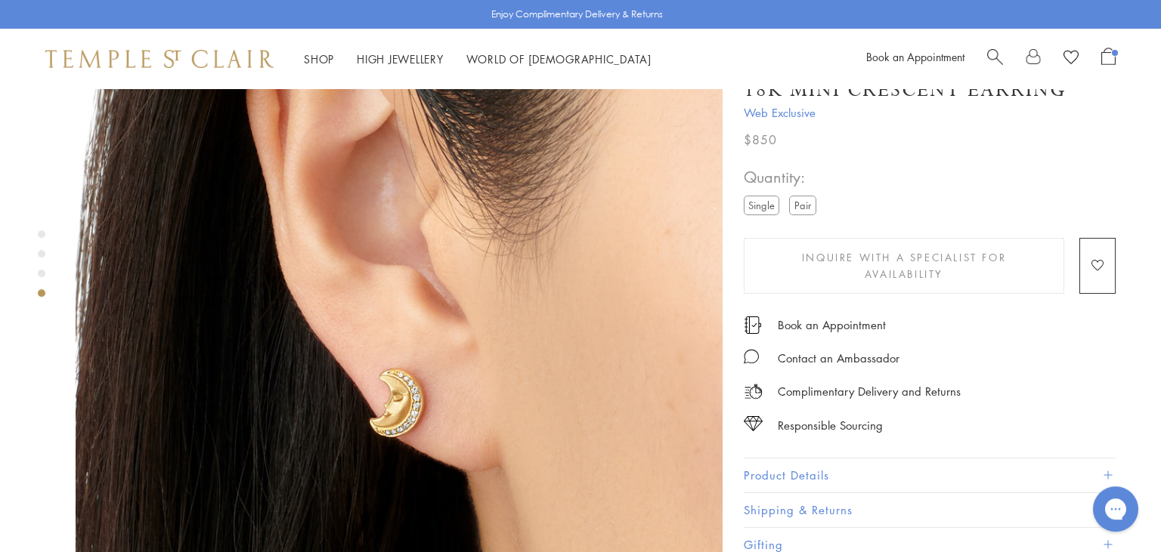
scroll to position [2016, 0]
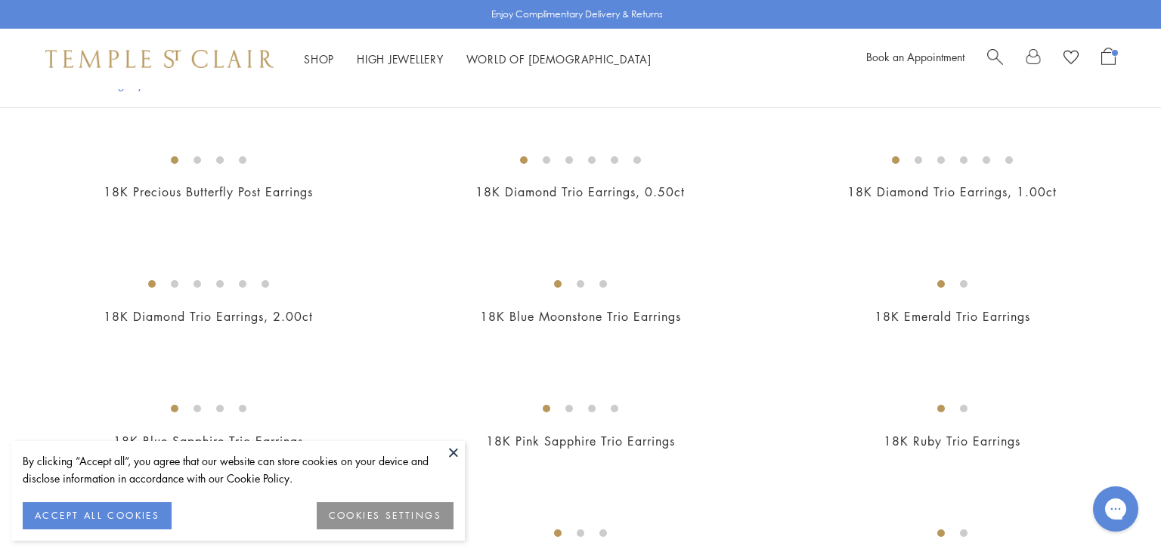
click at [453, 457] on button at bounding box center [453, 452] width 23 height 23
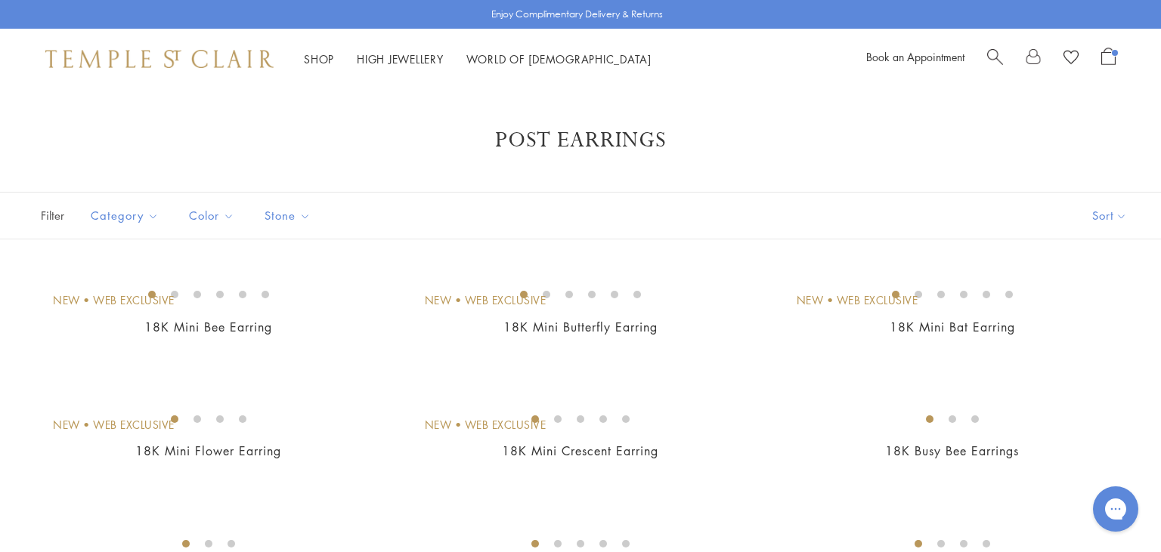
scroll to position [139, 0]
